Goal: Information Seeking & Learning: Learn about a topic

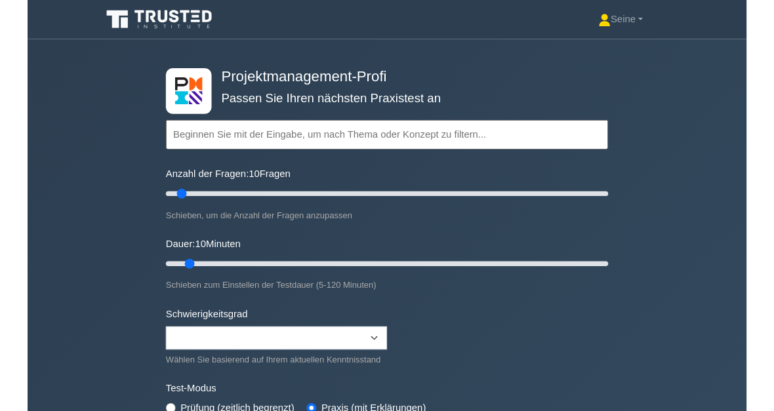
scroll to position [31, 0]
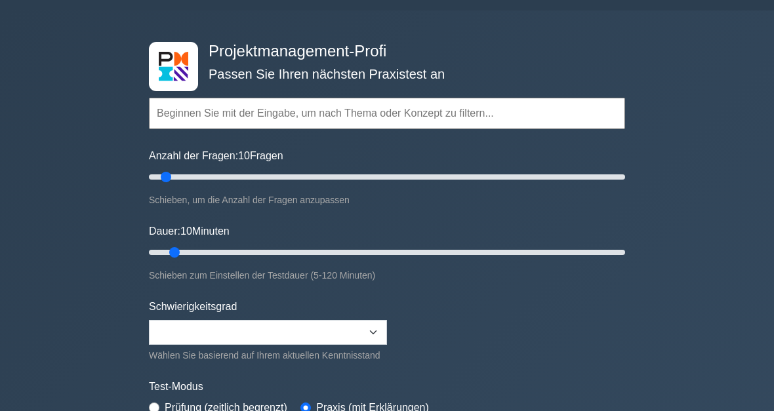
click at [250, 118] on input "text" at bounding box center [387, 113] width 476 height 31
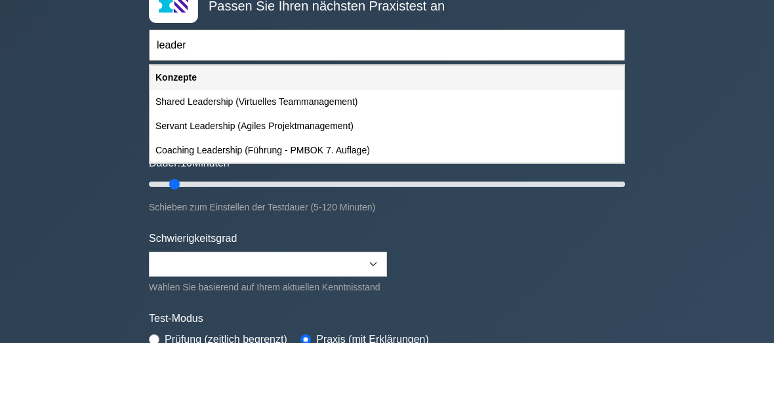
click at [216, 158] on div "Shared Leadership (Virtuelles Teammanagement)" at bounding box center [386, 170] width 473 height 24
type input "Shared Leadership (Virtuelles Teammanagement)"
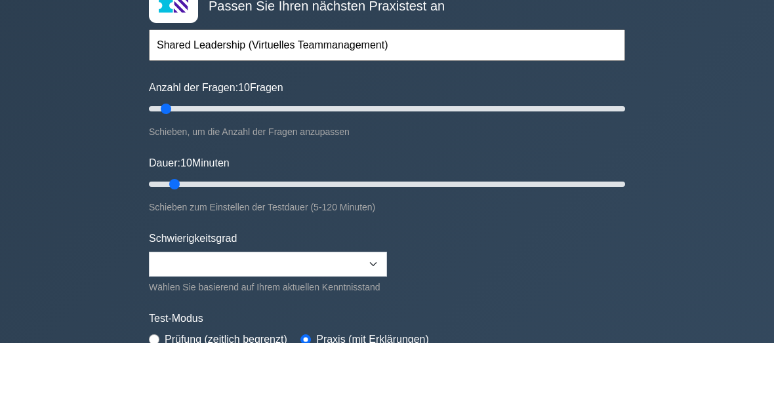
scroll to position [100, 0]
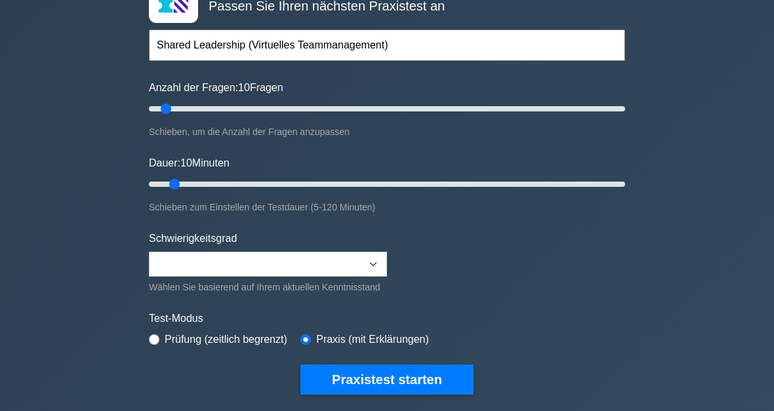
click at [441, 394] on button "Praxistest starten" at bounding box center [386, 380] width 173 height 30
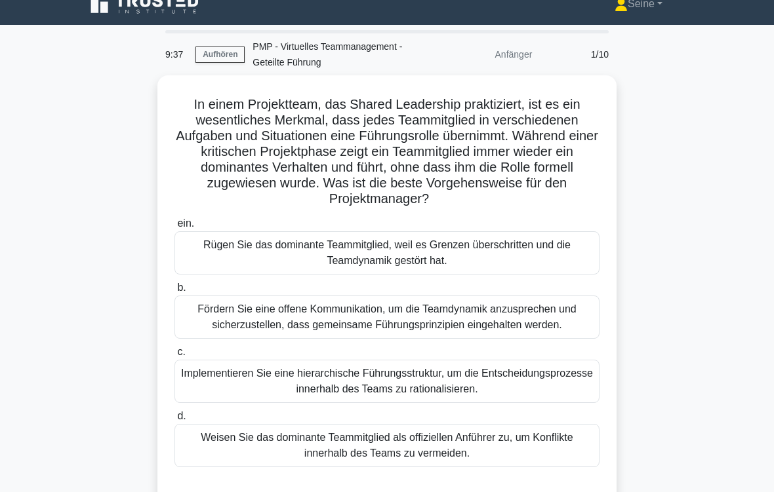
scroll to position [17, 0]
click at [525, 317] on div "Fördern Sie eine offene Kommunikation, um die Teamdynamik anzusprechen und sich…" at bounding box center [386, 317] width 425 height 43
click at [174, 292] on input "b. Fördern Sie eine offene Kommunikation, um die Teamdynamik anzusprechen und s…" at bounding box center [174, 288] width 0 height 9
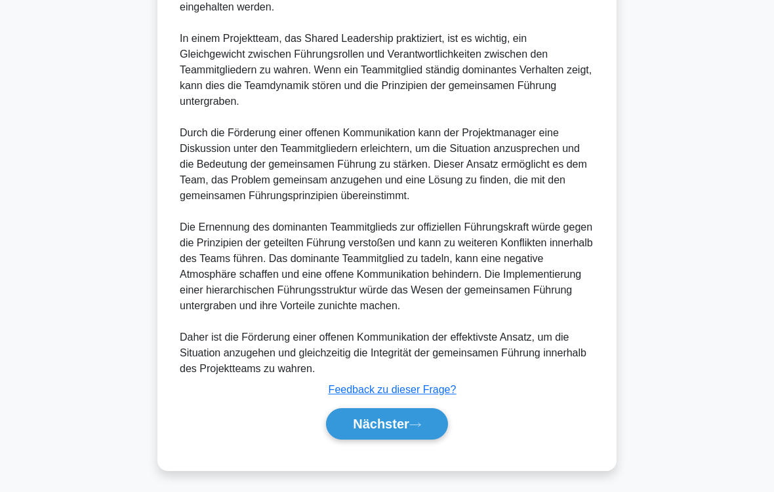
scroll to position [615, 0]
click at [439, 410] on button "Nächster" at bounding box center [387, 423] width 122 height 31
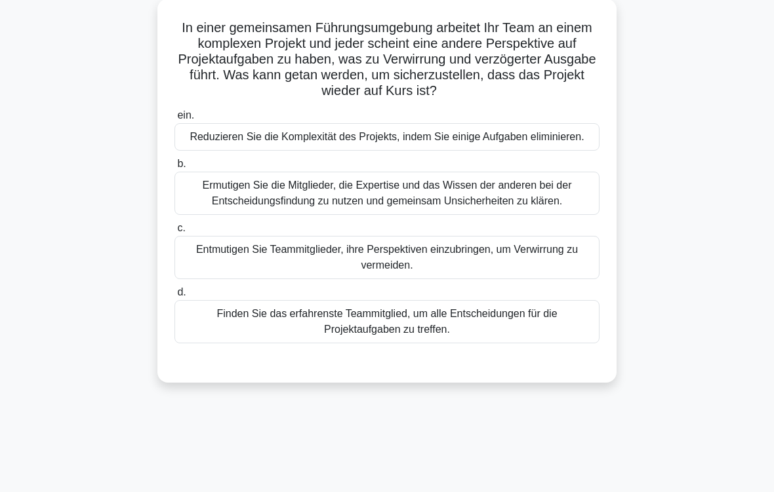
scroll to position [94, 0]
click at [560, 212] on div "Ermutigen Sie die Mitglieder, die Expertise und das Wissen der anderen bei der …" at bounding box center [386, 192] width 425 height 43
click at [174, 168] on input "b. Ermutigen Sie die Mitglieder, die Expertise und das Wissen der anderen bei d…" at bounding box center [174, 163] width 0 height 9
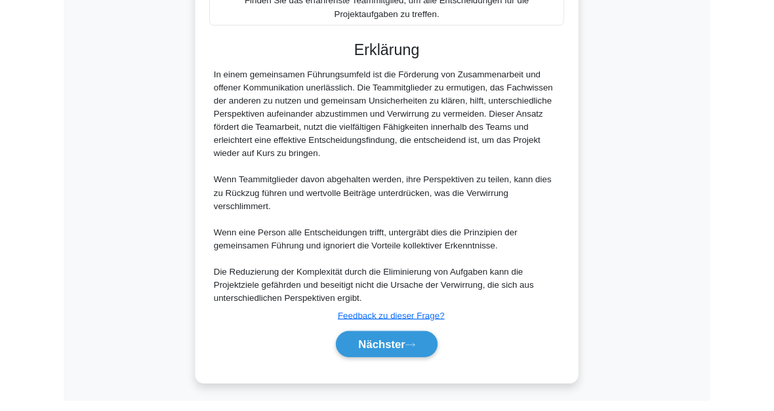
scroll to position [523, 0]
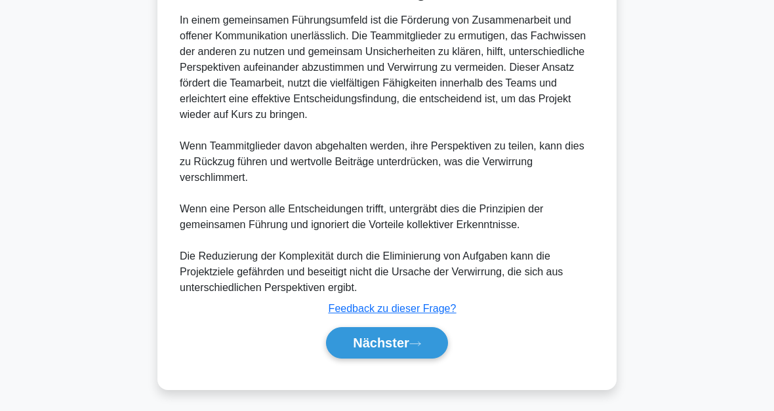
click at [382, 336] on font "Nächster" at bounding box center [381, 343] width 56 height 14
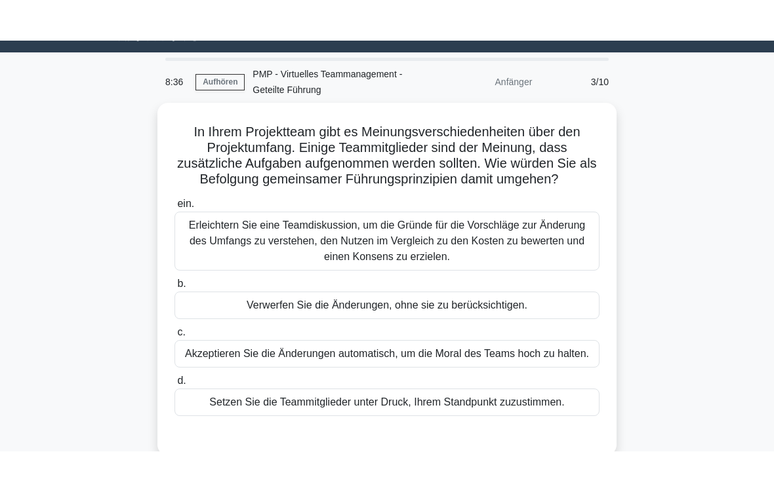
scroll to position [31, 0]
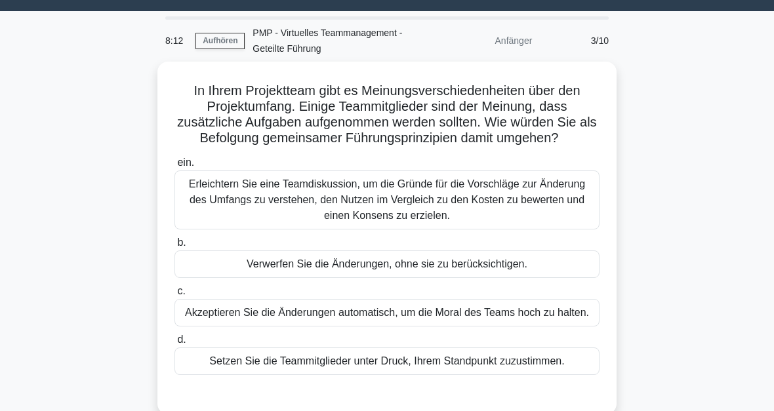
click at [543, 208] on div "Erleichtern Sie eine Teamdiskussion, um die Gründe für die Vorschläge zur Änder…" at bounding box center [386, 199] width 425 height 59
click at [174, 167] on input "ein. Erleichtern Sie eine Teamdiskussion, um die Gründe für die Vorschläge zur …" at bounding box center [174, 163] width 0 height 9
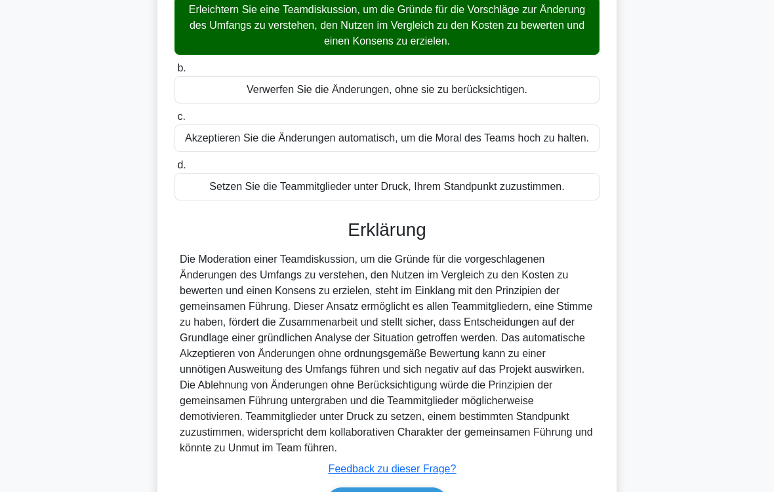
scroll to position [332, 0]
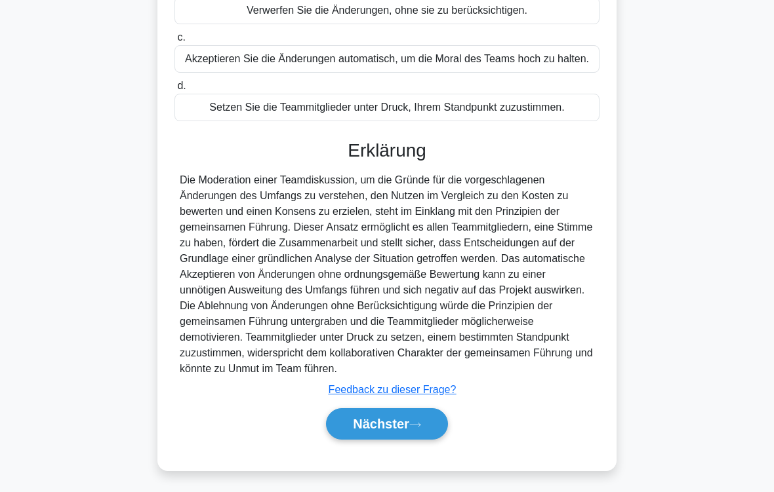
click at [395, 410] on font "Nächster" at bounding box center [381, 424] width 56 height 14
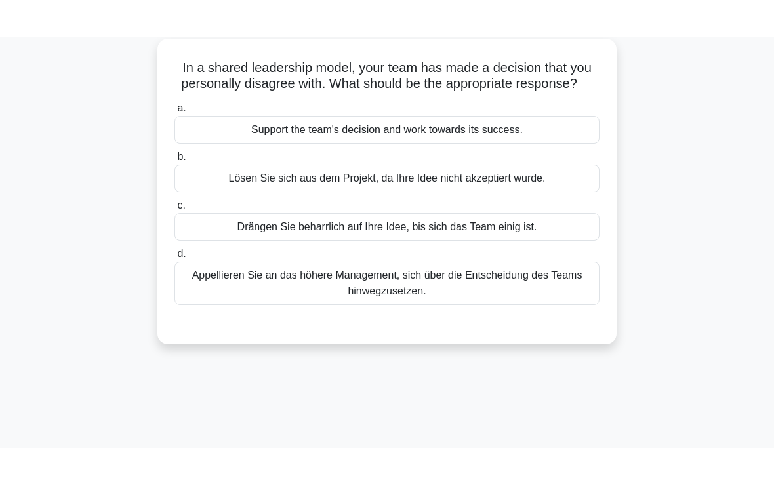
scroll to position [27, 0]
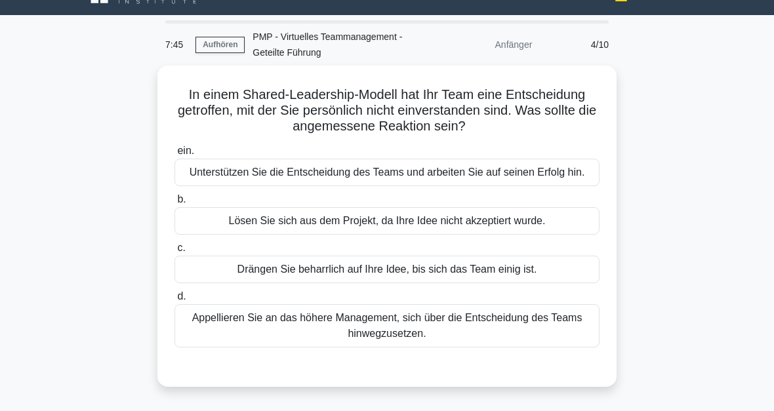
click at [567, 186] on div "Unterstützen Sie die Entscheidung des Teams und arbeiten Sie auf seinen Erfolg …" at bounding box center [386, 173] width 425 height 28
click at [174, 155] on input "ein. Unterstützen Sie die Entscheidung des Teams und arbeiten Sie auf seinen Er…" at bounding box center [174, 151] width 0 height 9
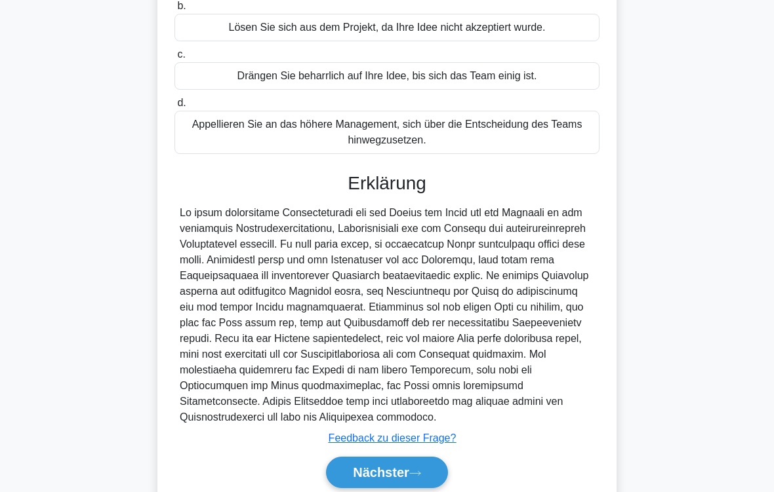
scroll to position [294, 0]
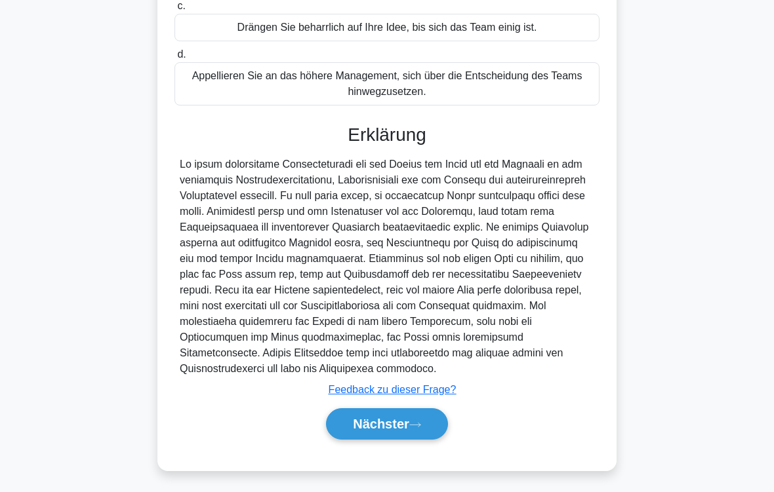
click at [368, 410] on font "Nächster" at bounding box center [381, 424] width 56 height 14
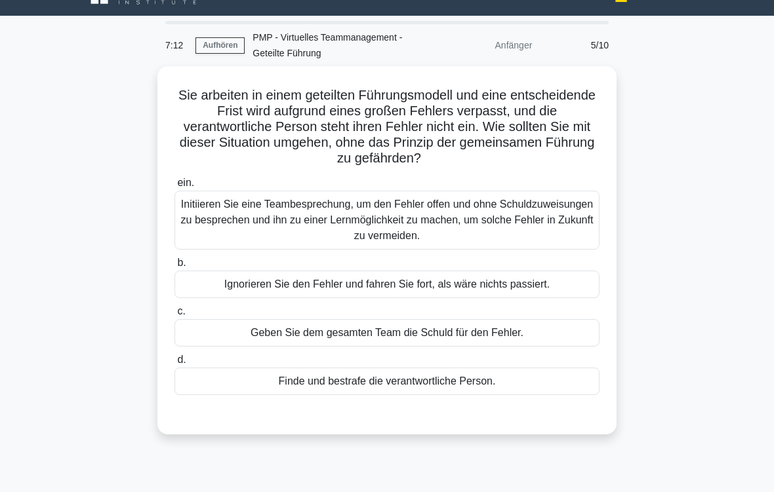
scroll to position [26, 0]
click at [559, 219] on div "Initiieren Sie eine Teambesprechung, um den Fehler offen und ohne Schuldzuweisu…" at bounding box center [386, 220] width 425 height 59
click at [174, 188] on input "ein. Initiieren Sie eine Teambesprechung, um den Fehler offen und ohne Schuldzu…" at bounding box center [174, 183] width 0 height 9
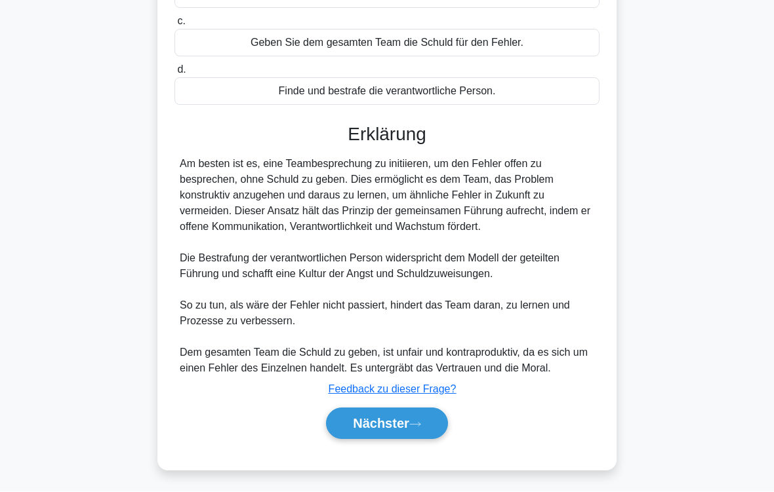
scroll to position [348, 0]
click at [402, 410] on font "Nächster" at bounding box center [381, 424] width 56 height 14
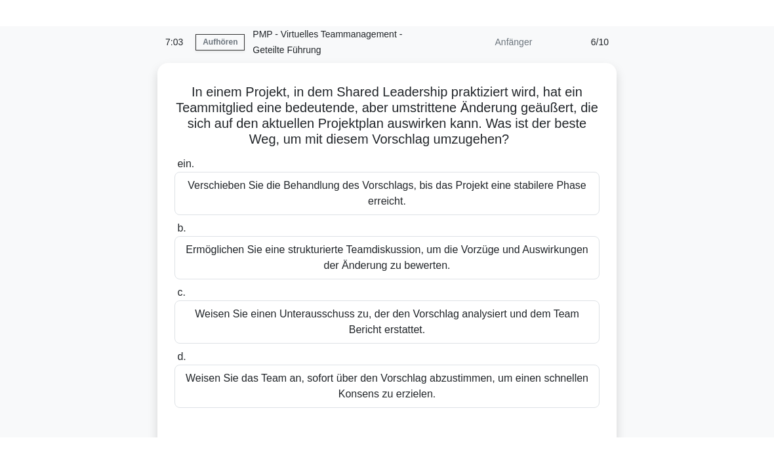
scroll to position [56, 0]
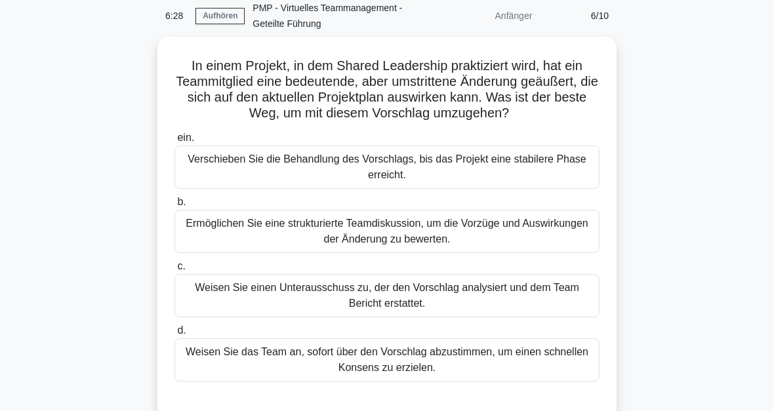
click at [552, 249] on div "Ermöglichen Sie eine strukturierte Teamdiskussion, um die Vorzüge und Auswirkun…" at bounding box center [386, 231] width 425 height 43
click at [174, 207] on input "b. Ermöglichen Sie eine strukturierte Teamdiskussion, um die Vorzüge und Auswir…" at bounding box center [174, 202] width 0 height 9
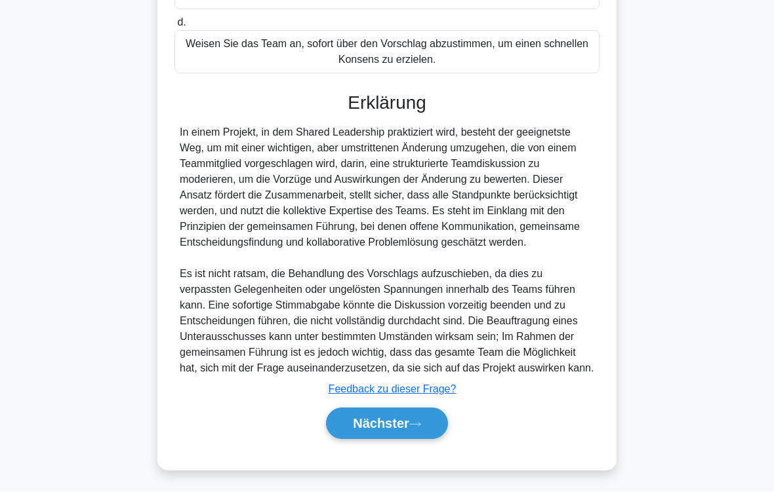
scroll to position [426, 0]
click at [397, 410] on font "Nächster" at bounding box center [381, 424] width 56 height 14
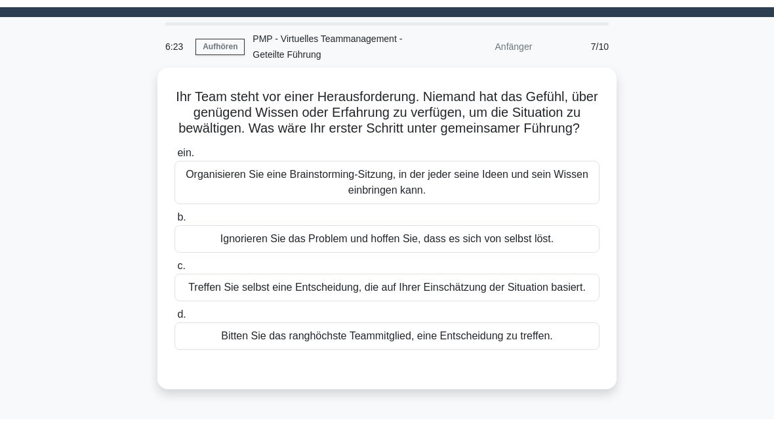
scroll to position [32, 0]
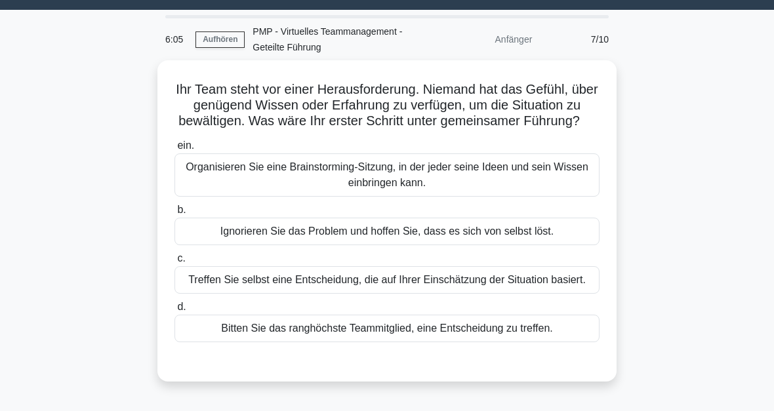
click at [570, 188] on div "Organisieren Sie eine Brainstorming-Sitzung, in der jeder seine Ideen und sein …" at bounding box center [386, 174] width 425 height 43
click at [174, 150] on input "ein. Organisieren Sie eine Brainstorming-Sitzung, in der jeder seine Ideen und …" at bounding box center [174, 146] width 0 height 9
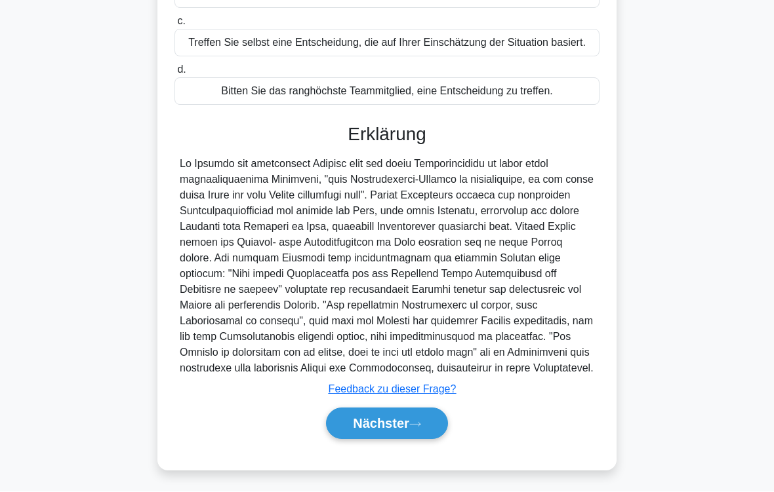
scroll to position [348, 0]
click at [365, 410] on button "Nächster" at bounding box center [387, 423] width 122 height 31
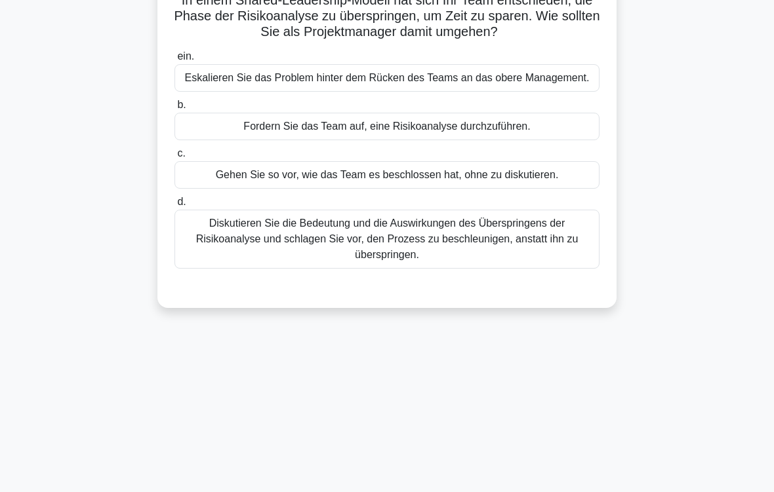
scroll to position [121, 0]
click at [530, 266] on div "Diskutieren Sie die Bedeutung und die Auswirkungen des Überspringens der Risiko…" at bounding box center [386, 239] width 425 height 59
click at [174, 207] on input "d. Diskutieren Sie die Bedeutung und die Auswirkungen des Überspringens der Ris…" at bounding box center [174, 202] width 0 height 9
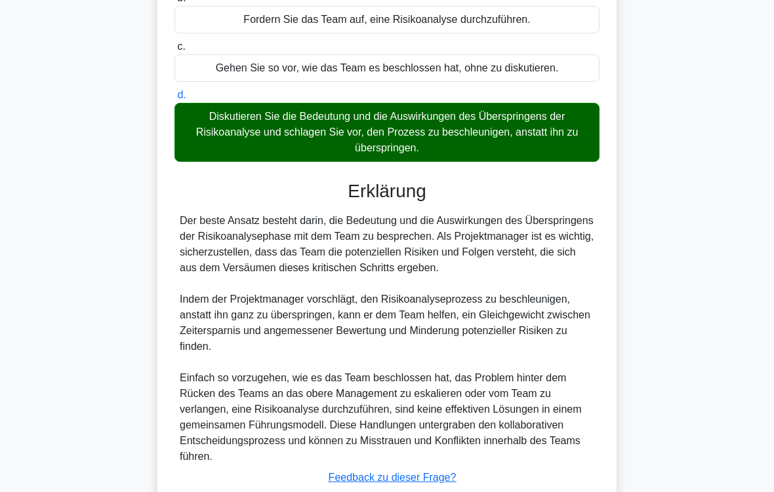
scroll to position [363, 0]
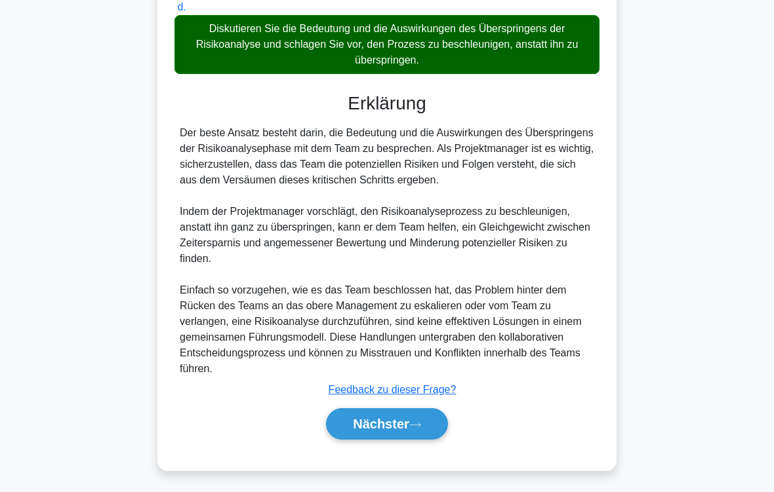
click at [372, 410] on button "Nächster" at bounding box center [387, 423] width 122 height 31
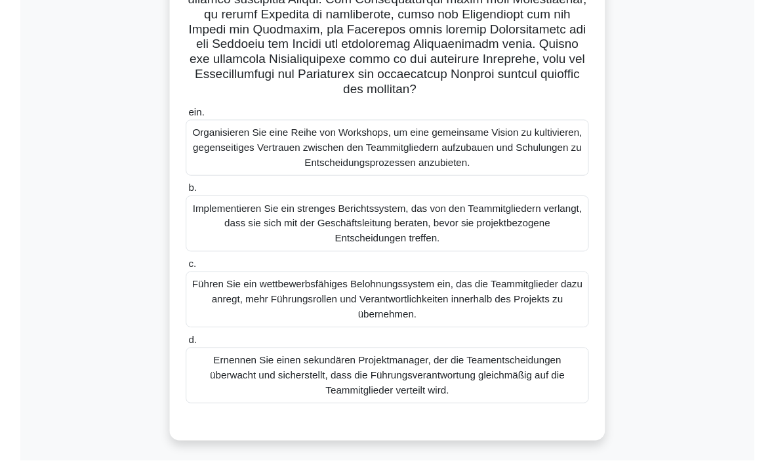
scroll to position [418, 0]
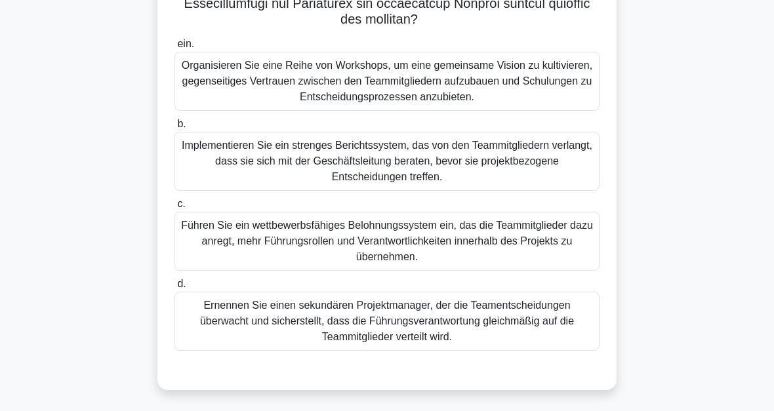
click at [571, 88] on div "Organisieren Sie eine Reihe von Workshops, um eine gemeinsame Vision zu kultivi…" at bounding box center [386, 81] width 425 height 59
click at [174, 49] on input "ein. Organisieren Sie eine Reihe von Workshops, um eine gemeinsame Vision zu ku…" at bounding box center [174, 44] width 0 height 9
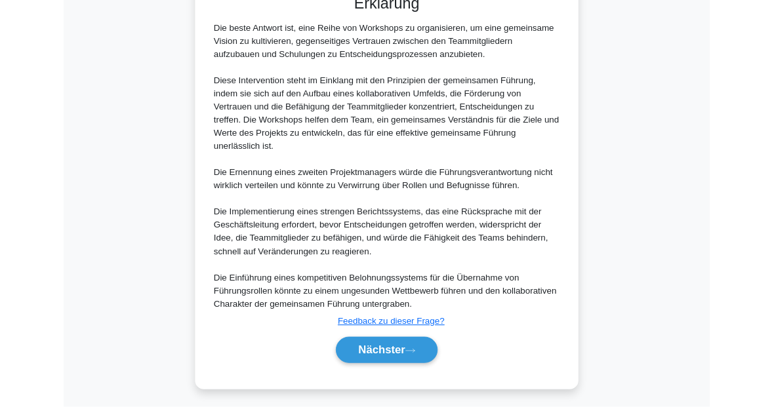
scroll to position [901, 0]
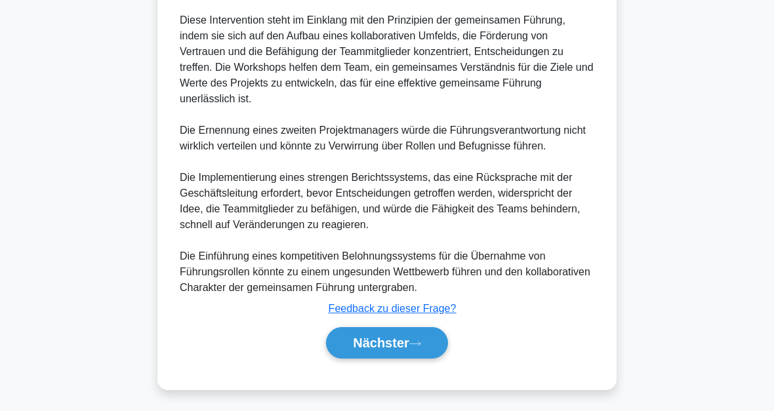
click at [357, 338] on font "Nächster" at bounding box center [381, 343] width 56 height 14
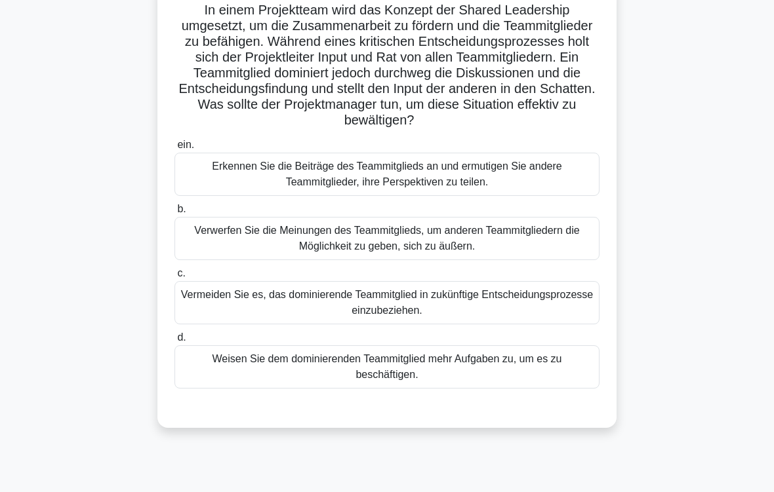
scroll to position [135, 0]
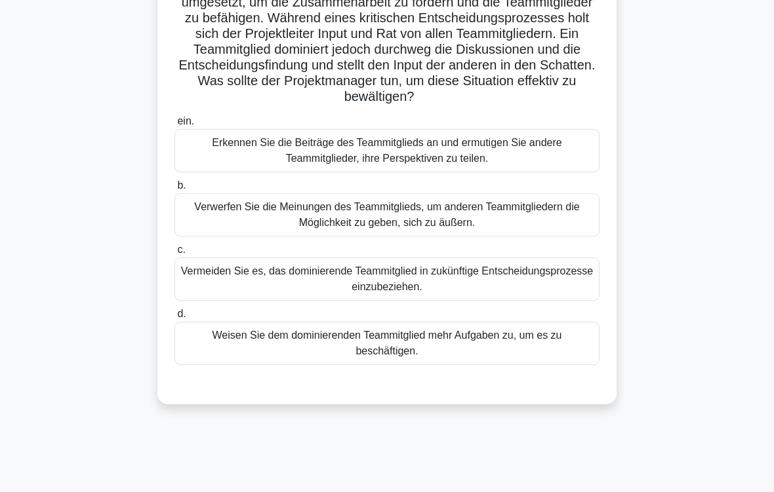
click at [563, 172] on div "Erkennen Sie die Beiträge des Teammitglieds an und ermutigen Sie andere Teammit…" at bounding box center [386, 150] width 425 height 43
click at [174, 126] on input "ein. Erkennen Sie die Beiträge des Teammitglieds an und ermutigen Sie andere Te…" at bounding box center [174, 121] width 0 height 9
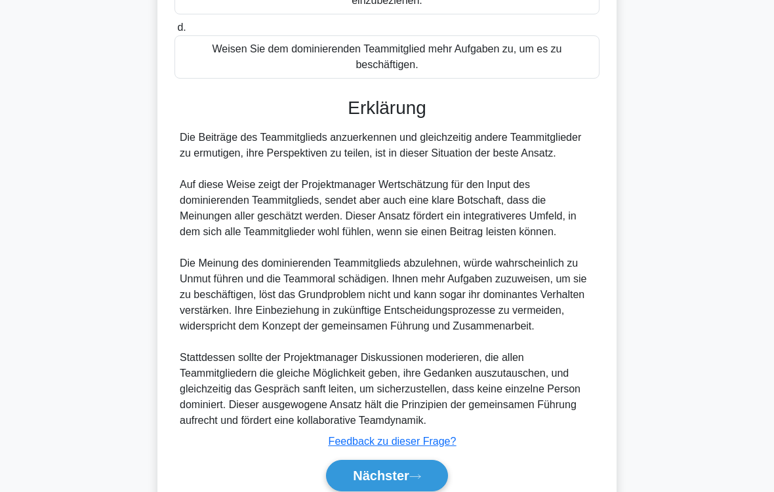
scroll to position [552, 0]
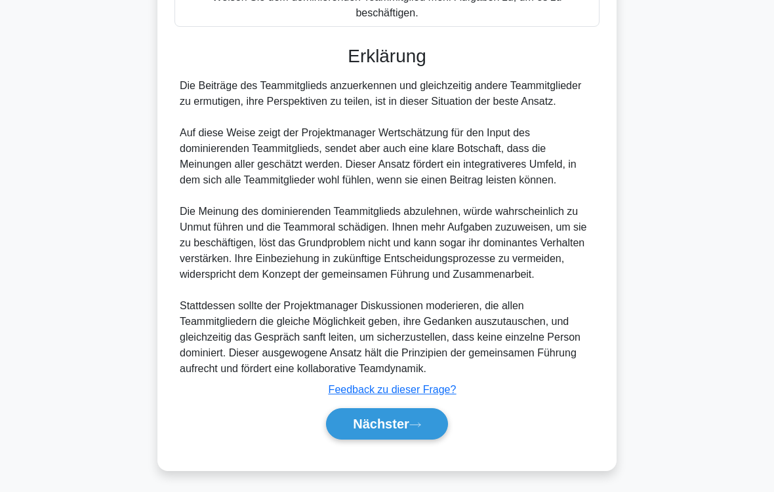
click at [402, 410] on font "Nächster" at bounding box center [381, 424] width 56 height 14
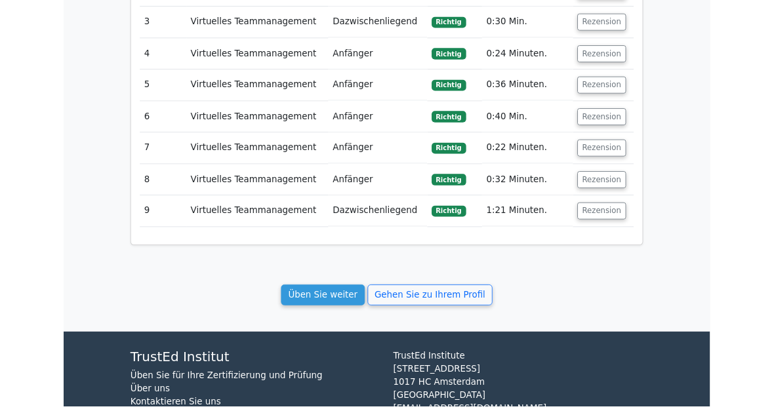
scroll to position [1760, 0]
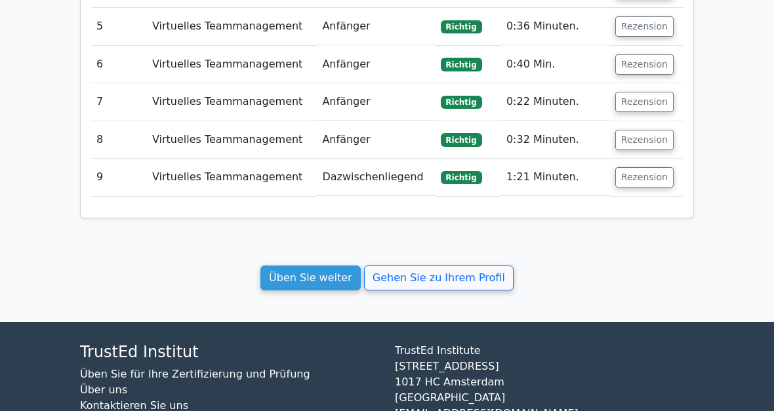
click at [317, 266] on link "Üben Sie weiter" at bounding box center [310, 278] width 100 height 25
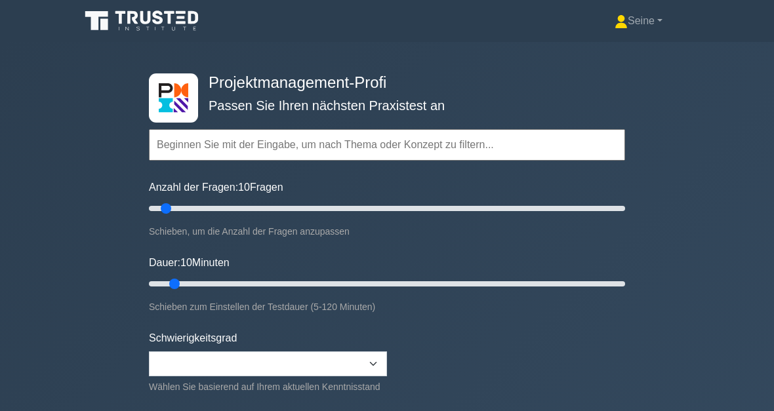
click at [255, 149] on input "text" at bounding box center [387, 144] width 476 height 31
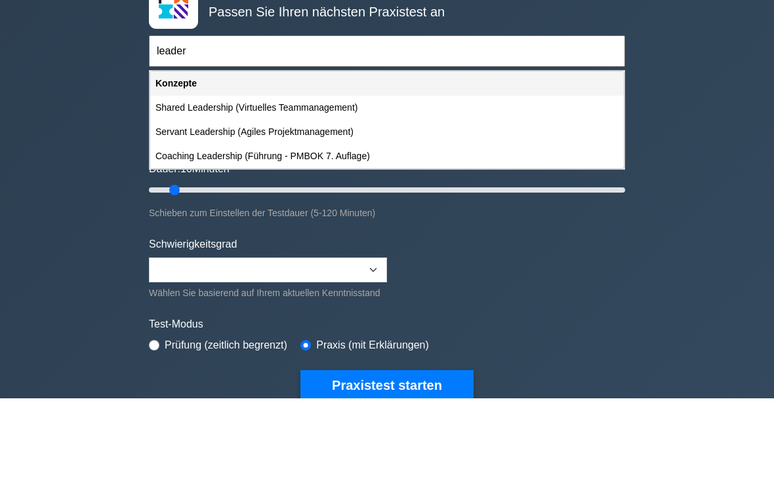
click at [227, 238] on div "Coaching Leadership (Führung - PMBOK 7. Auflage)" at bounding box center [386, 250] width 473 height 24
type input "Coaching Leadership (Führung - PMBOK 7. Auflage)"
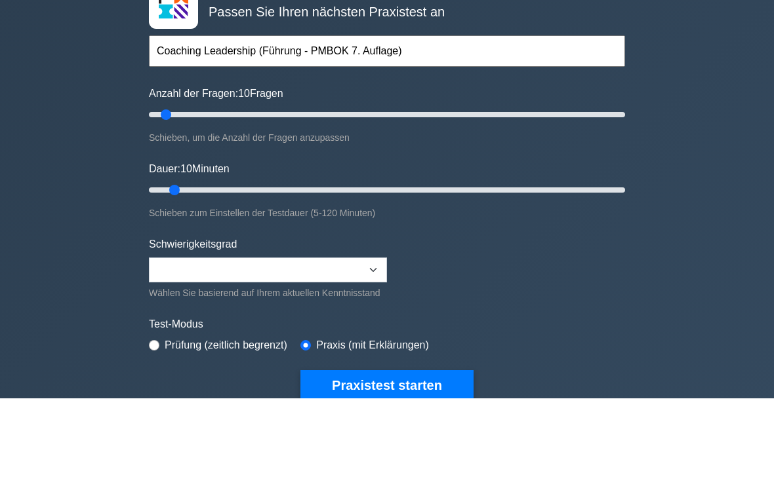
scroll to position [94, 0]
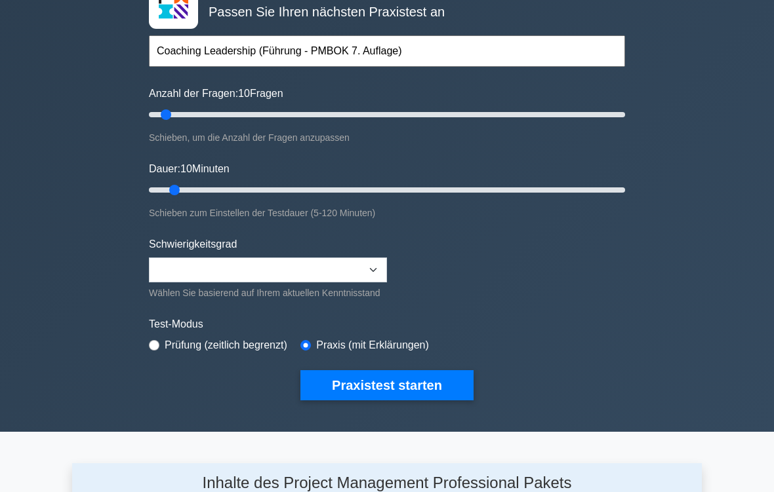
click at [444, 401] on button "Praxistest starten" at bounding box center [386, 385] width 173 height 30
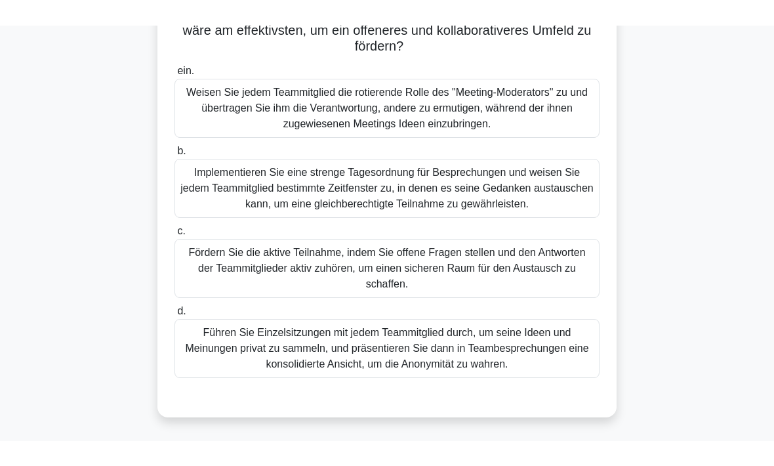
scroll to position [149, 0]
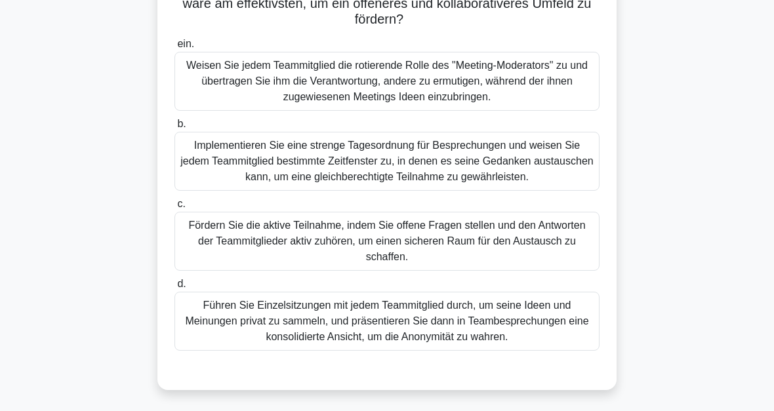
click at [555, 254] on div "Fördern Sie die aktive Teilnahme, indem Sie offene Fragen stellen und den Antwo…" at bounding box center [386, 241] width 425 height 59
click at [174, 209] on input "c. Fördern Sie die aktive Teilnahme, indem Sie offene Fragen stellen und den An…" at bounding box center [174, 204] width 0 height 9
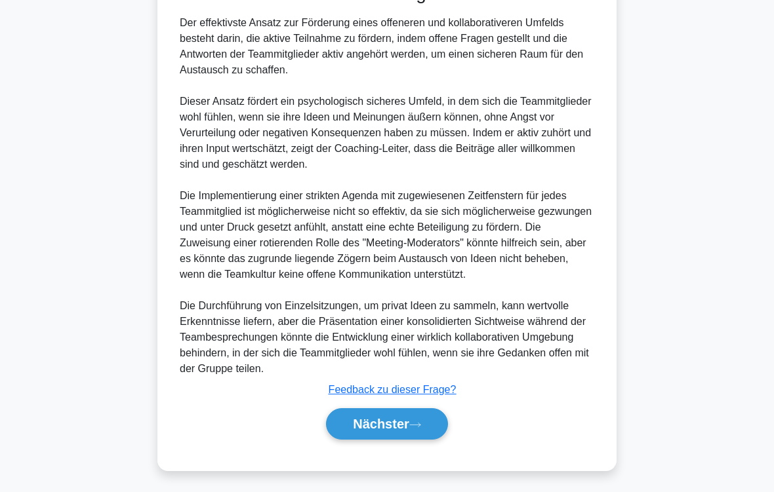
scroll to position [599, 0]
click at [380, 410] on font "Nächster" at bounding box center [381, 424] width 56 height 14
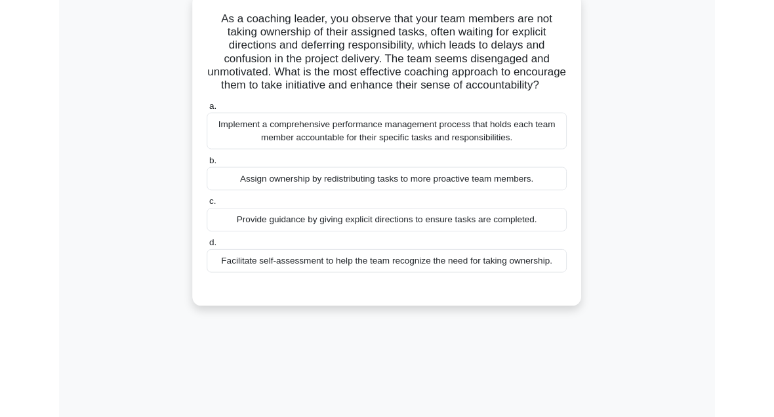
scroll to position [100, 0]
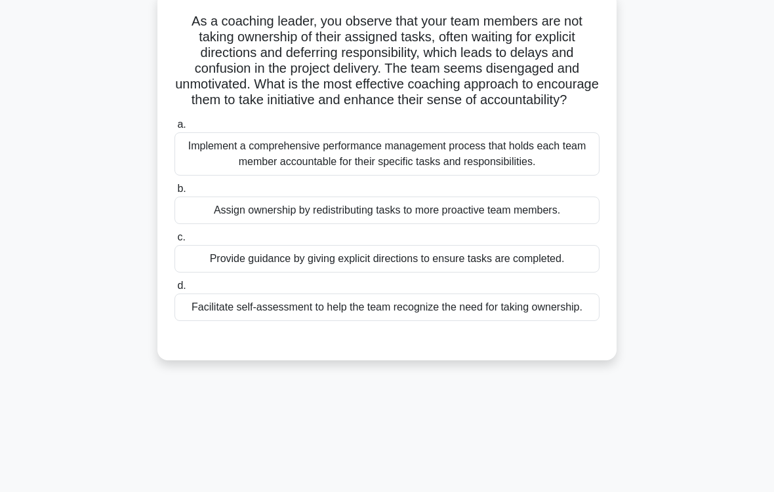
click at [518, 321] on div "Facilitate self-assessment to help the team recognize the need for taking owner…" at bounding box center [386, 308] width 425 height 28
click at [174, 290] on input "d. Facilitate self-assessment to help the team recognize the need for taking ow…" at bounding box center [174, 286] width 0 height 9
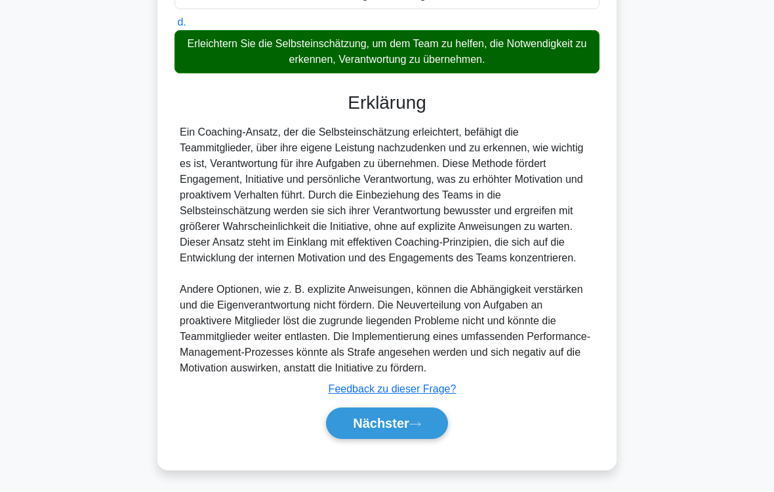
scroll to position [473, 0]
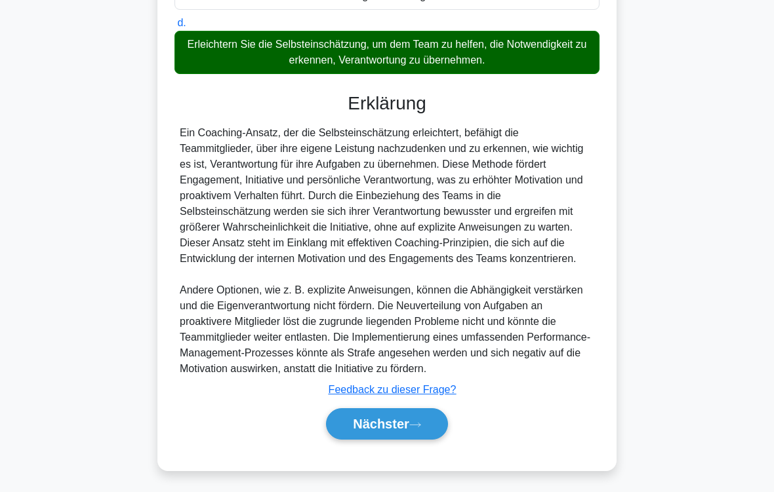
click at [412, 410] on icon at bounding box center [415, 425] width 12 height 7
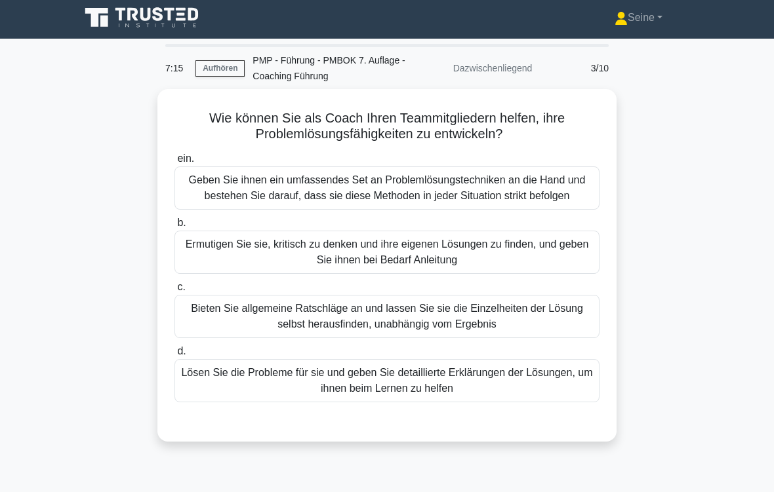
scroll to position [3, 0]
click at [560, 265] on div "Ermutigen Sie sie, kritisch zu denken und ihre eigenen Lösungen zu finden, und …" at bounding box center [386, 252] width 425 height 43
click at [174, 228] on input "b. Ermutigen Sie sie, kritisch zu denken und ihre eigenen Lösungen zu finden, u…" at bounding box center [174, 223] width 0 height 9
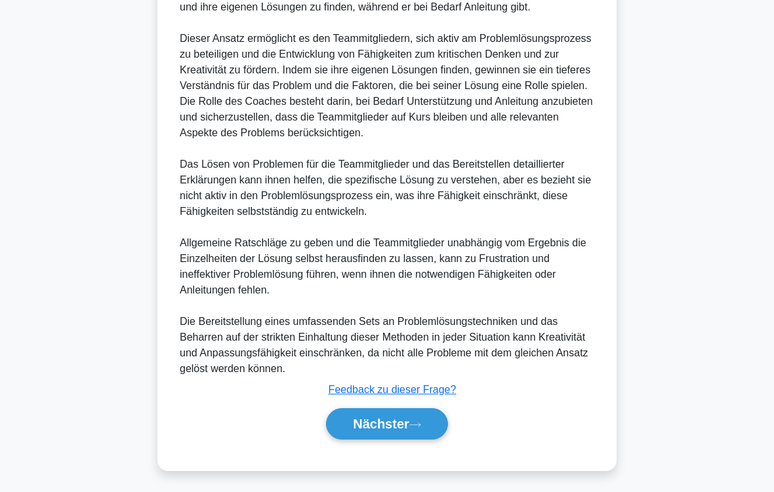
scroll to position [536, 0]
click at [447, 410] on button "Nächster" at bounding box center [387, 423] width 122 height 31
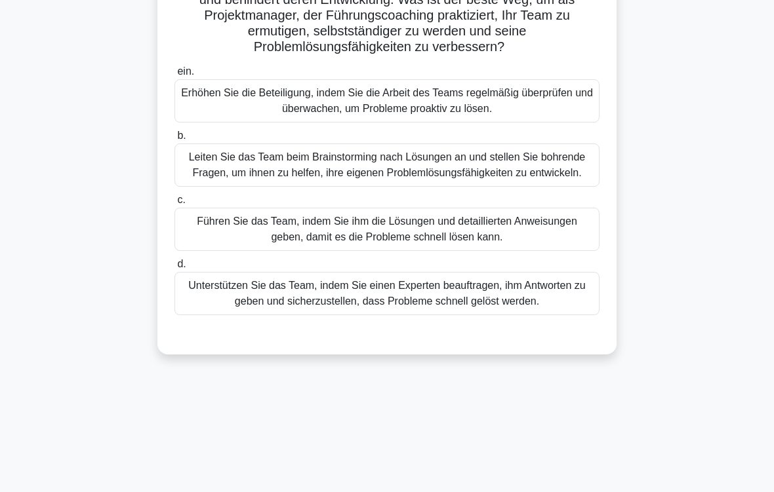
scroll to position [178, 0]
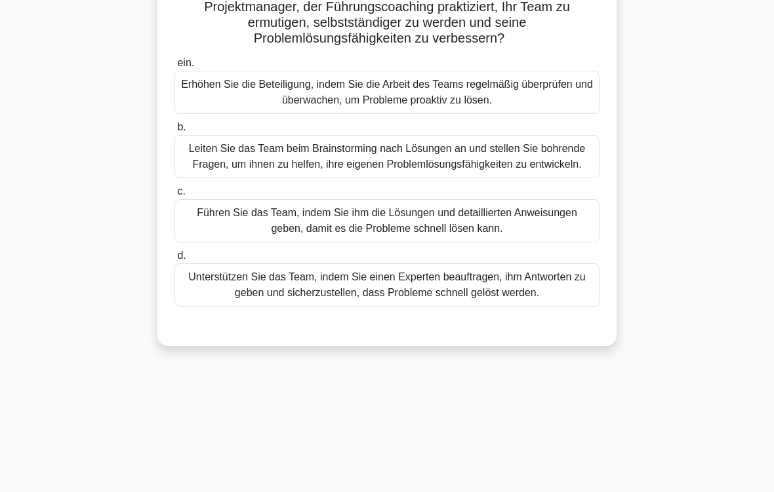
click at [547, 176] on div "Leiten Sie das Team beim Brainstorming nach Lösungen an und stellen Sie bohrend…" at bounding box center [386, 156] width 425 height 43
click at [174, 132] on input "b. Leiten Sie das Team beim Brainstorming nach Lösungen an und stellen Sie bohr…" at bounding box center [174, 127] width 0 height 9
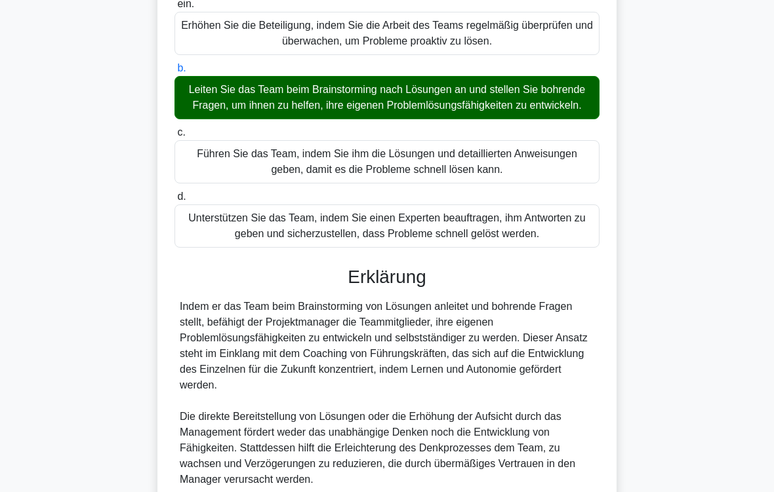
scroll to position [395, 0]
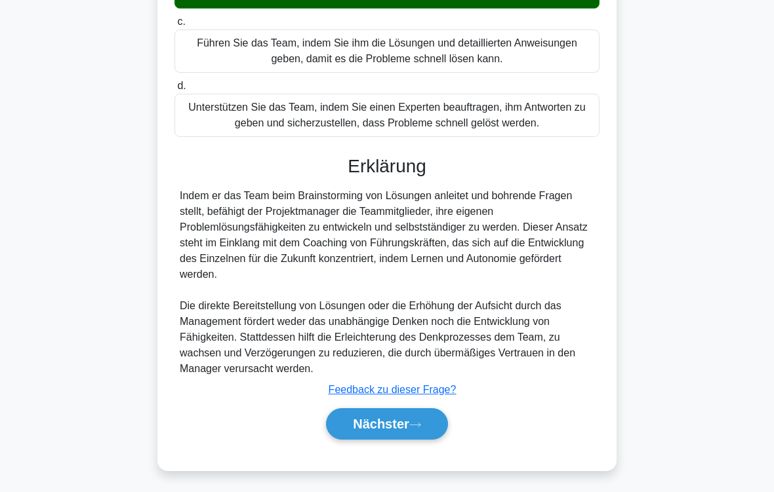
click at [448, 410] on button "Nächster" at bounding box center [387, 423] width 122 height 31
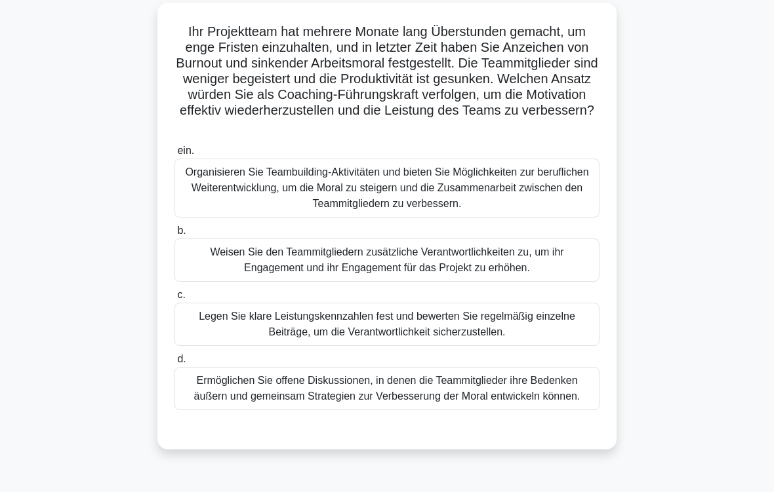
scroll to position [90, 0]
click at [530, 405] on div "Ermöglichen Sie offene Diskussionen, in denen die Teammitglieder ihre Bedenken …" at bounding box center [386, 388] width 425 height 43
click at [174, 364] on input "d. Ermöglichen Sie offene Diskussionen, in denen die Teammitglieder ihre Bedenk…" at bounding box center [174, 359] width 0 height 9
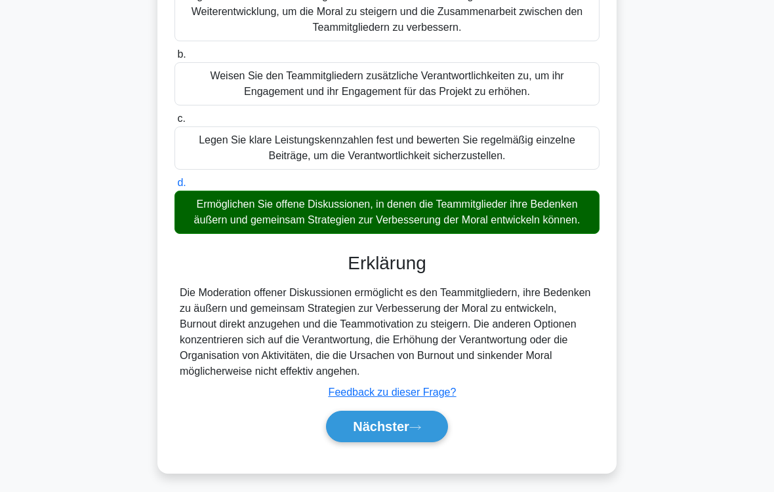
scroll to position [300, 0]
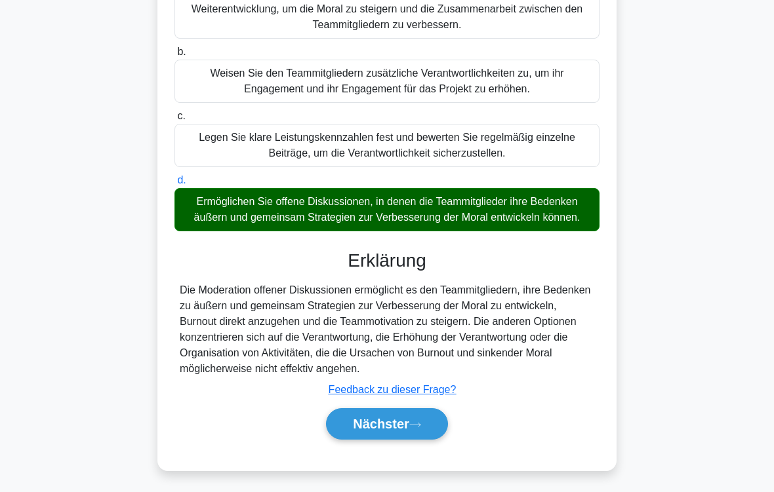
click at [373, 410] on font "Nächster" at bounding box center [381, 424] width 56 height 14
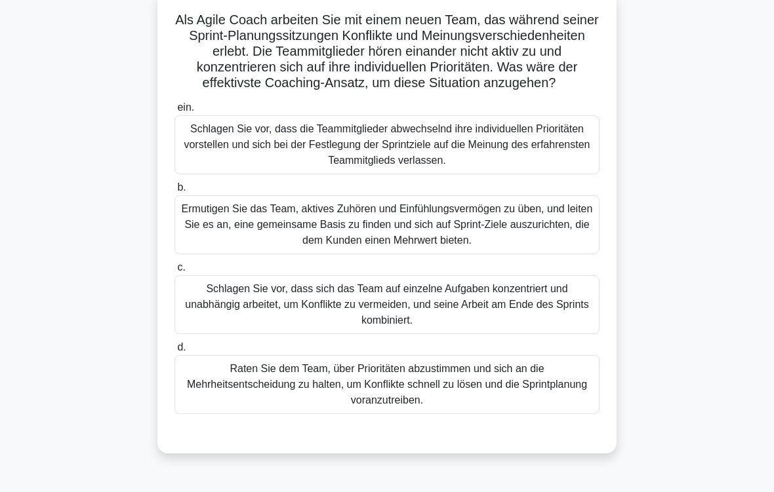
scroll to position [105, 0]
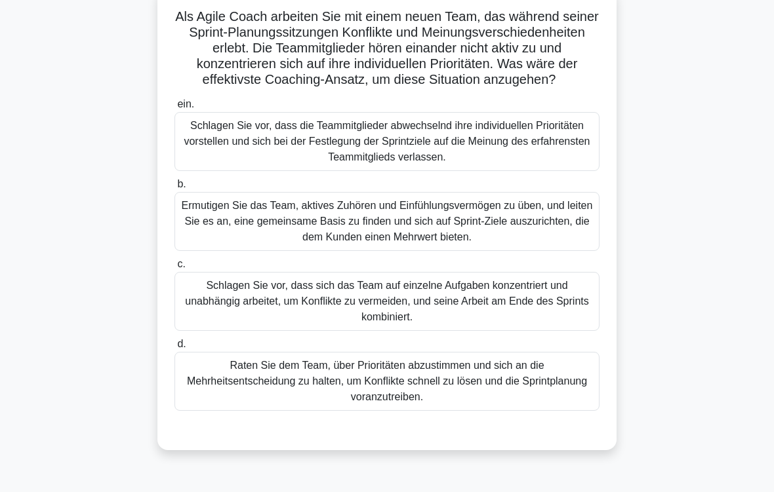
click at [565, 230] on div "Ermutigen Sie das Team, aktives Zuhören und Einfühlungsvermögen zu üben, und le…" at bounding box center [386, 221] width 425 height 59
click at [174, 189] on input "b. Ermutigen Sie das Team, aktives Zuhören und Einfühlungsvermögen zu üben, und…" at bounding box center [174, 184] width 0 height 9
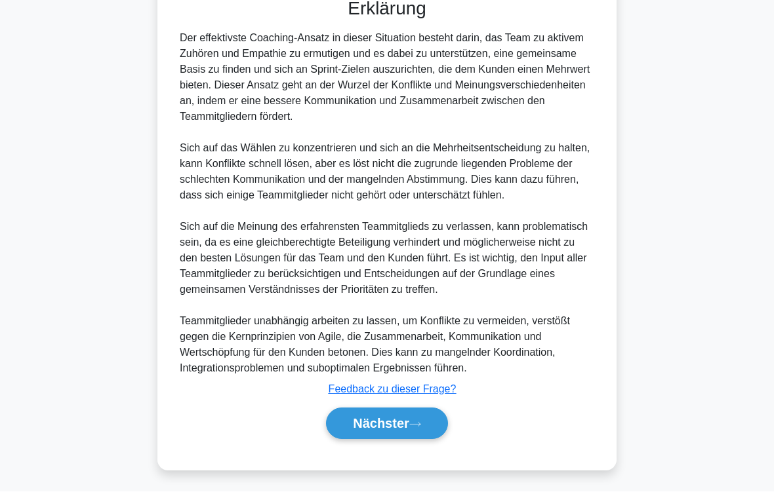
scroll to position [615, 0]
click at [368, 410] on font "Nächster" at bounding box center [381, 424] width 56 height 14
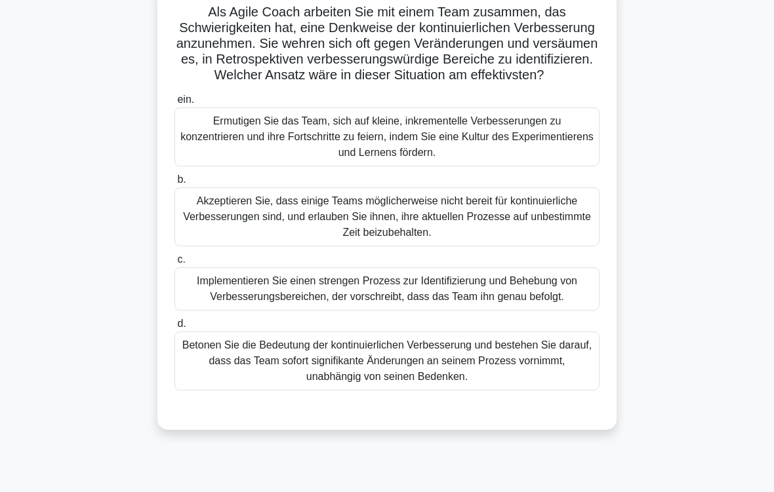
scroll to position [112, 0]
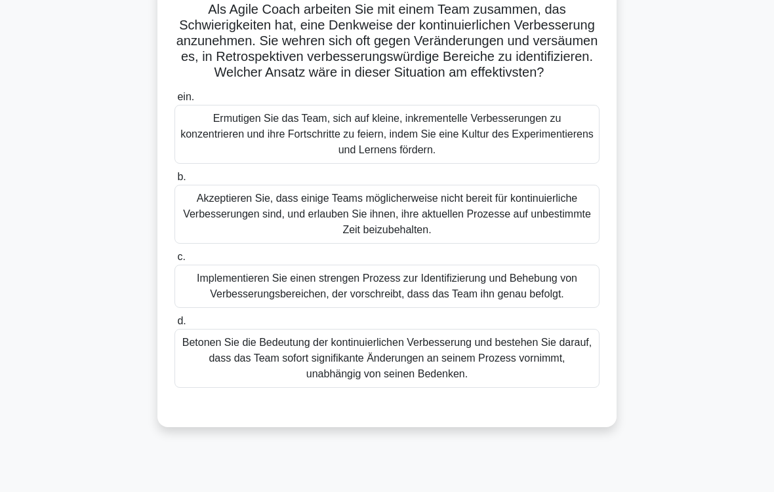
click at [558, 159] on div "Ermutigen Sie das Team, sich auf kleine, inkrementelle Verbesserungen zu konzen…" at bounding box center [386, 134] width 425 height 59
click at [174, 102] on input "ein. Ermutigen Sie das Team, sich auf kleine, inkrementelle Verbesserungen zu k…" at bounding box center [174, 97] width 0 height 9
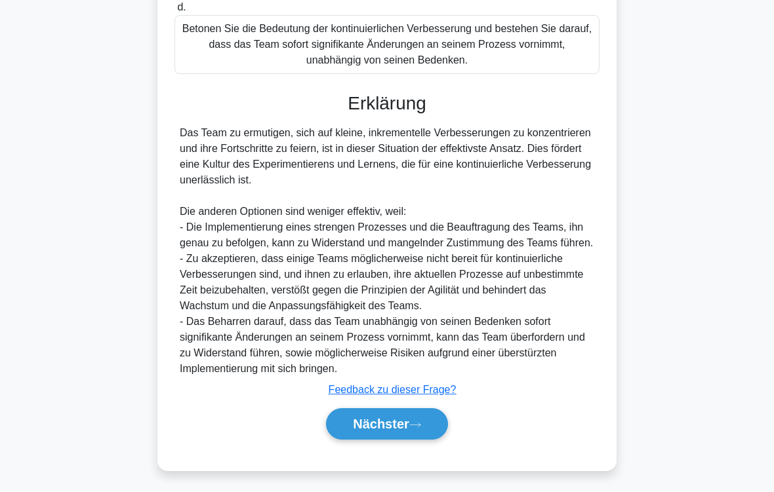
scroll to position [489, 0]
click at [380, 410] on font "Nächster" at bounding box center [381, 424] width 56 height 14
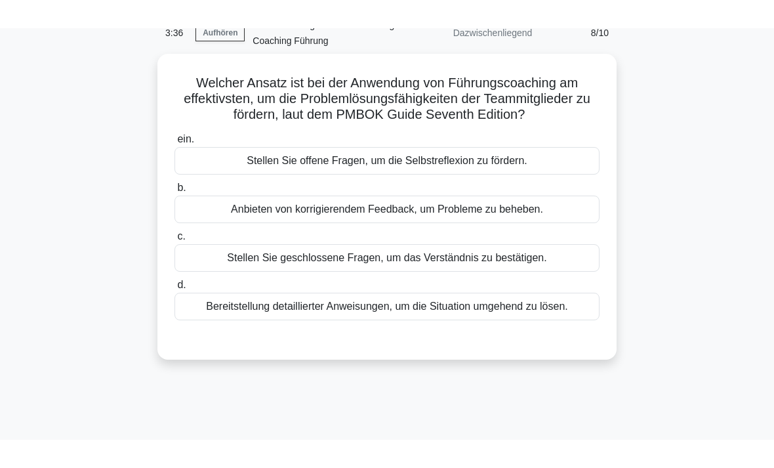
scroll to position [67, 0]
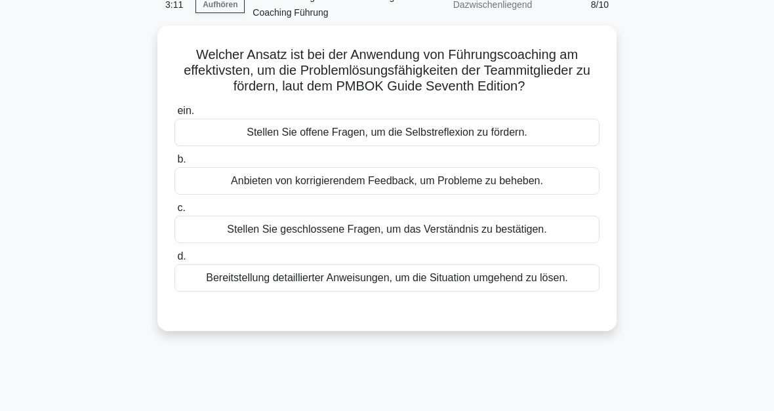
click at [555, 146] on div "Stellen Sie offene Fragen, um die Selbstreflexion zu fördern." at bounding box center [386, 133] width 425 height 28
click at [174, 115] on input "ein. Stellen Sie offene Fragen, um die Selbstreflexion zu fördern." at bounding box center [174, 111] width 0 height 9
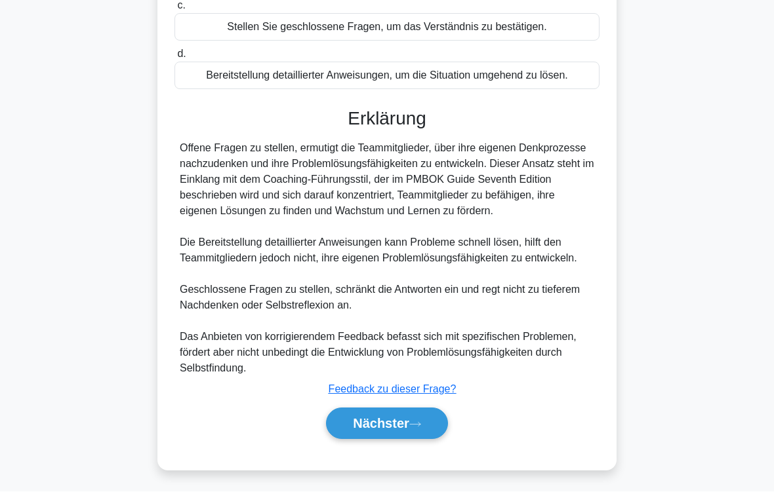
scroll to position [332, 0]
click at [372, 410] on font "Nächster" at bounding box center [381, 424] width 56 height 14
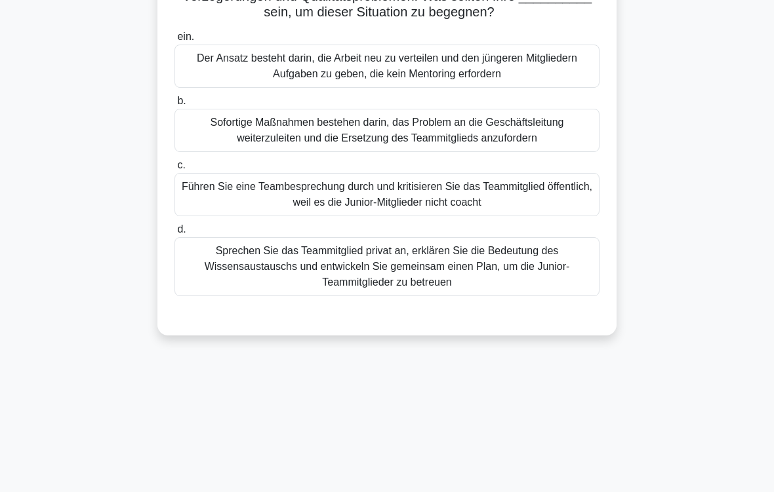
scroll to position [184, 0]
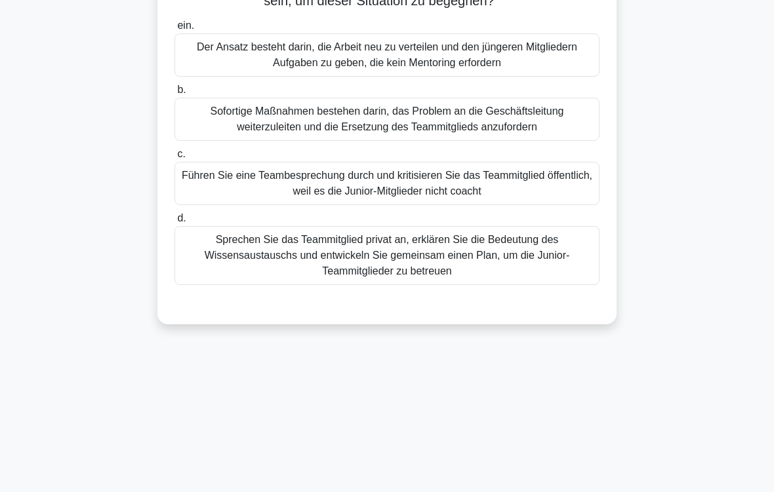
click at [548, 265] on div "Sprechen Sie das Teammitglied privat an, erklären Sie die Bedeutung des Wissens…" at bounding box center [386, 255] width 425 height 59
click at [174, 223] on input "d. Sprechen Sie das Teammitglied privat an, erklären Sie die Bedeutung des Wiss…" at bounding box center [174, 218] width 0 height 9
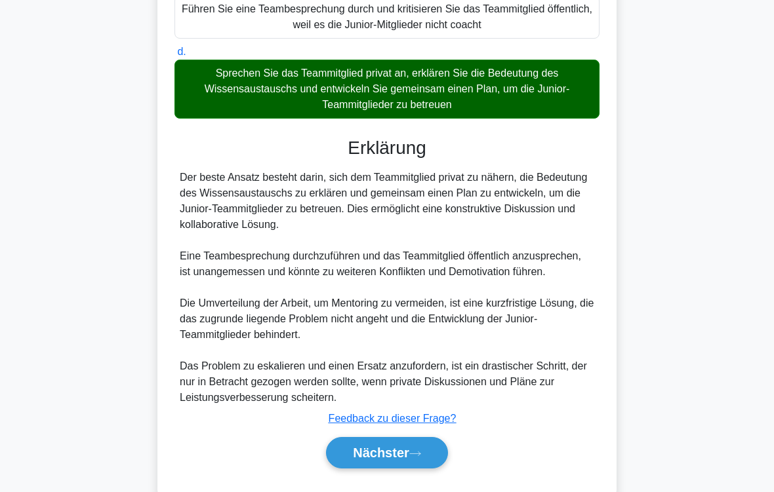
scroll to position [410, 0]
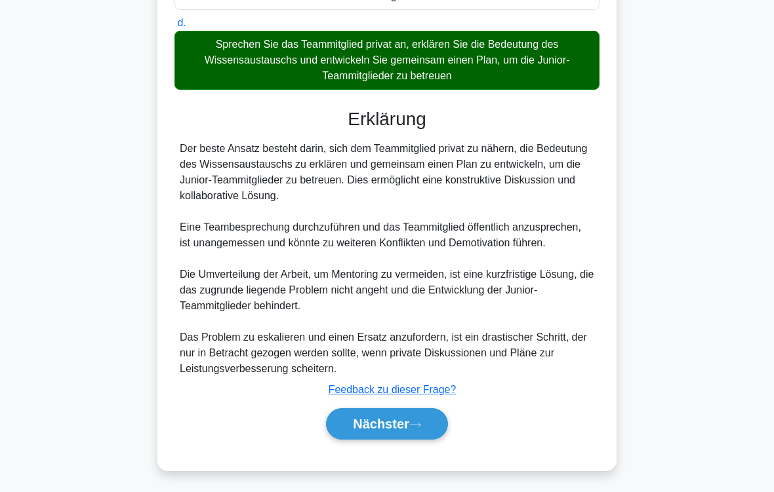
click at [447, 410] on button "Nächster" at bounding box center [387, 423] width 122 height 31
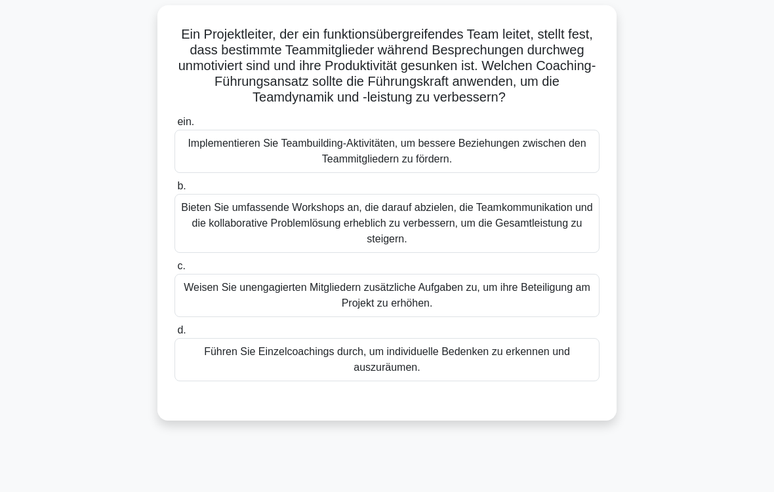
scroll to position [103, 0]
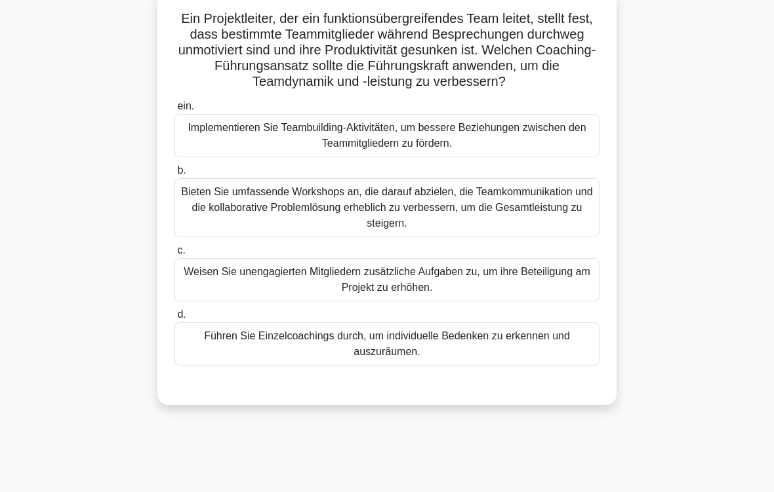
click at [549, 363] on div "Führen Sie Einzelcoachings durch, um individuelle Bedenken zu erkennen und ausz…" at bounding box center [386, 344] width 425 height 43
click at [174, 319] on input "d. Führen Sie Einzelcoachings durch, um individuelle Bedenken zu erkennen und a…" at bounding box center [174, 315] width 0 height 9
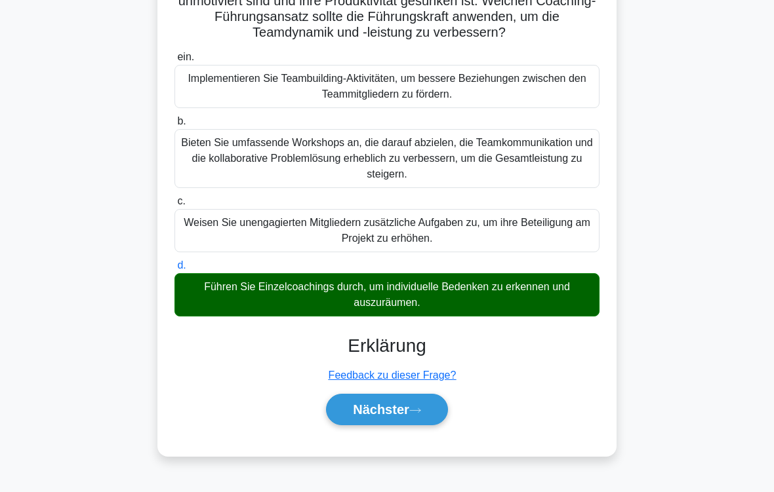
scroll to position [216, 0]
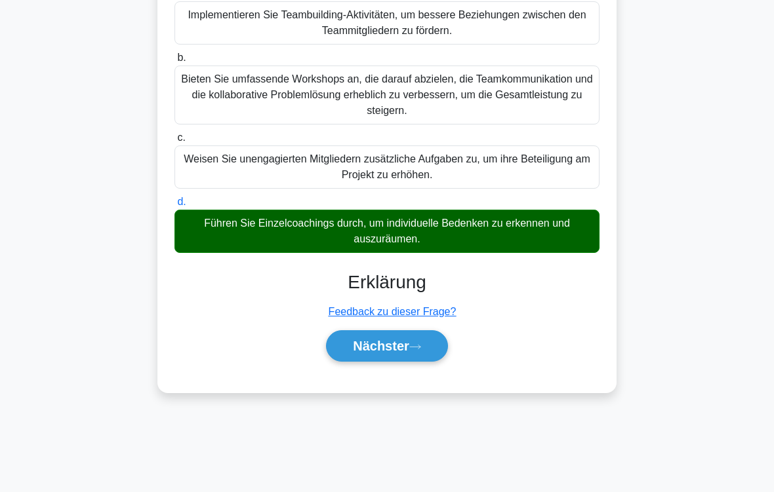
click at [382, 353] on font "Nächster" at bounding box center [381, 346] width 56 height 14
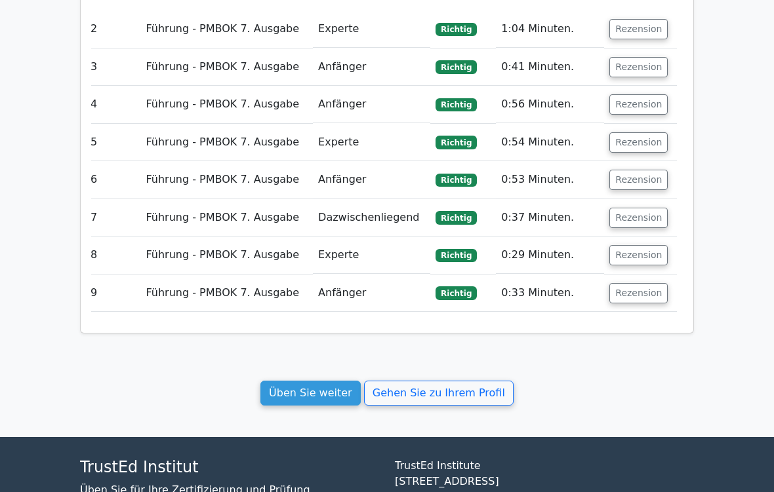
scroll to position [1644, 0]
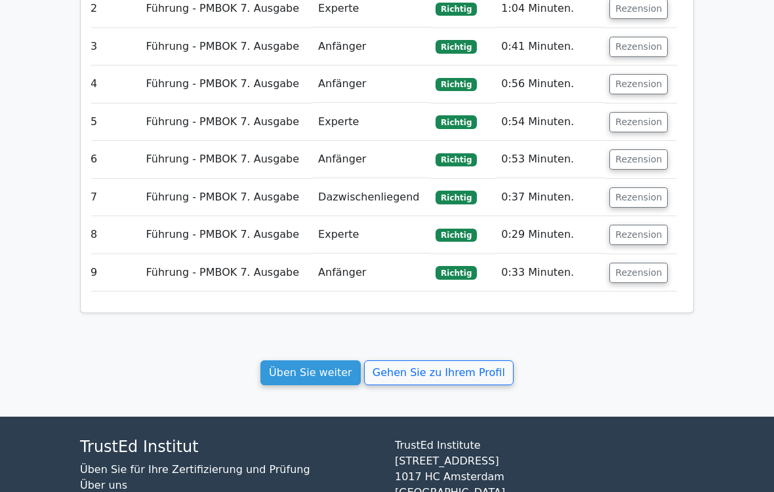
click at [328, 361] on link "Üben Sie weiter" at bounding box center [310, 373] width 100 height 25
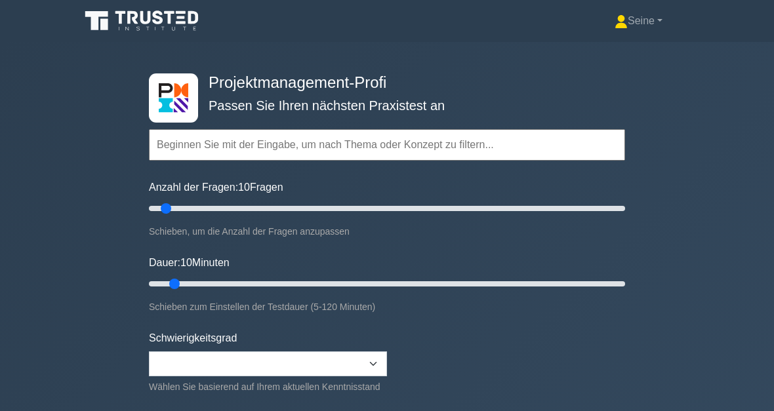
click at [233, 148] on input "text" at bounding box center [387, 144] width 476 height 31
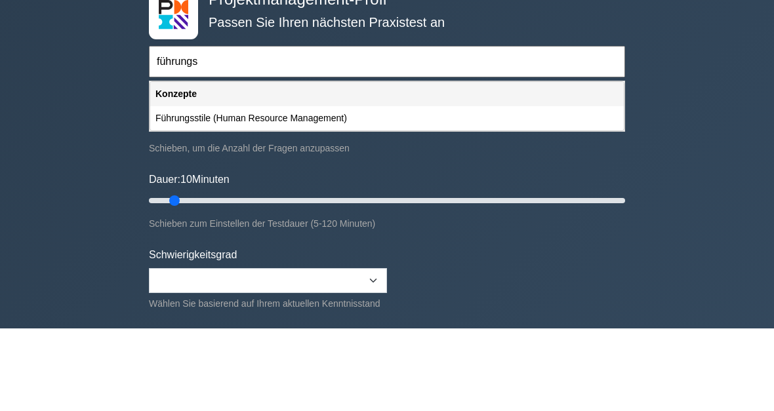
click at [260, 189] on div "Führungsstile (Human Resource Management)" at bounding box center [386, 201] width 473 height 24
type input "Führungsstile (Human Resource Management)"
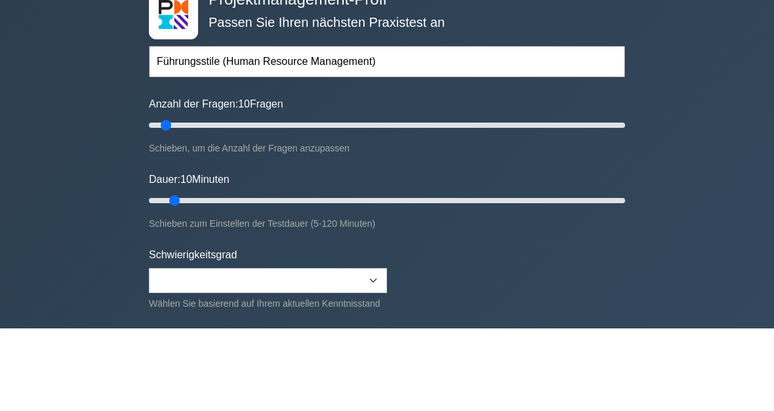
scroll to position [83, 0]
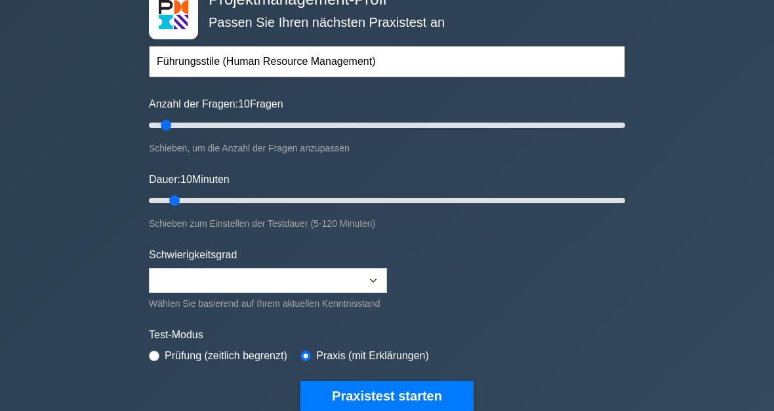
click at [430, 403] on button "Praxistest starten" at bounding box center [386, 397] width 173 height 30
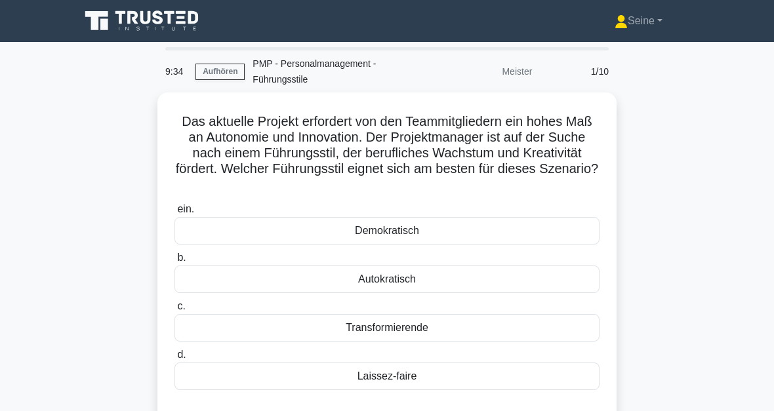
click at [433, 322] on div "Transformierende" at bounding box center [386, 328] width 425 height 28
click at [174, 311] on input "c. Transformierende" at bounding box center [174, 306] width 0 height 9
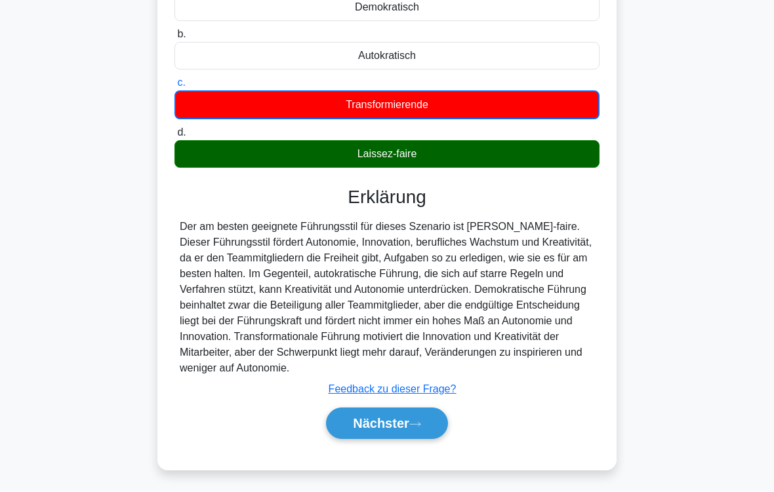
scroll to position [239, 0]
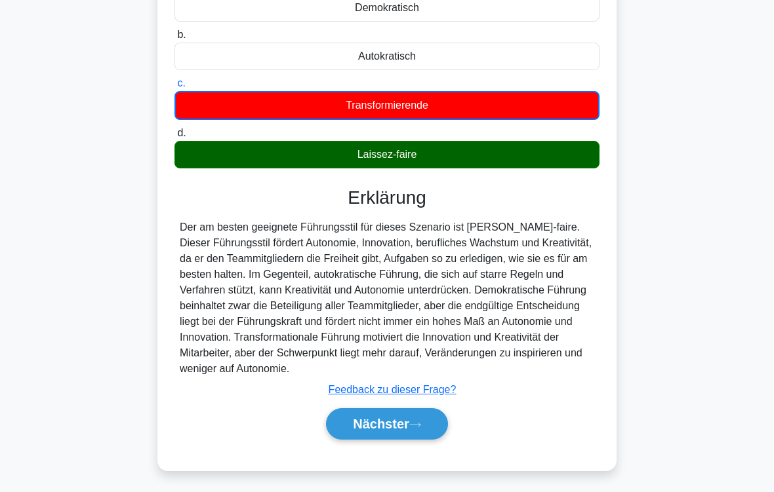
click at [425, 410] on button "Nächster" at bounding box center [387, 423] width 122 height 31
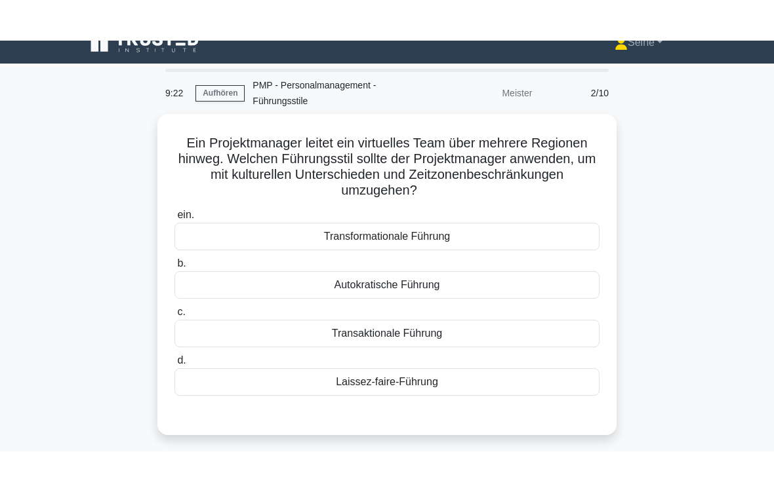
scroll to position [20, 0]
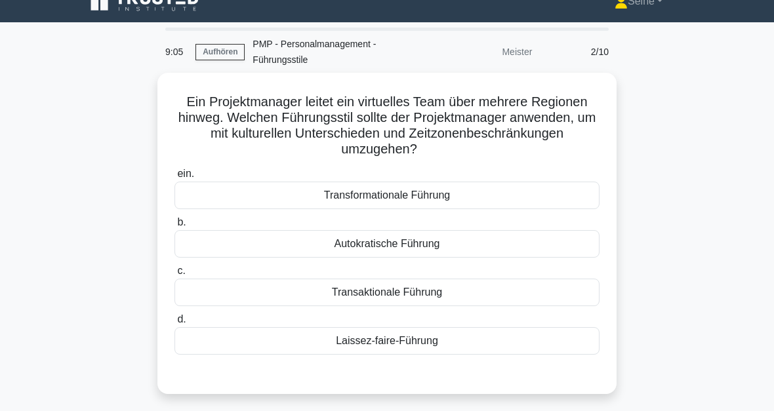
click at [504, 193] on div "Transformationale Führung" at bounding box center [386, 196] width 425 height 28
click at [174, 178] on input "ein. Transformationale Führung" at bounding box center [174, 174] width 0 height 9
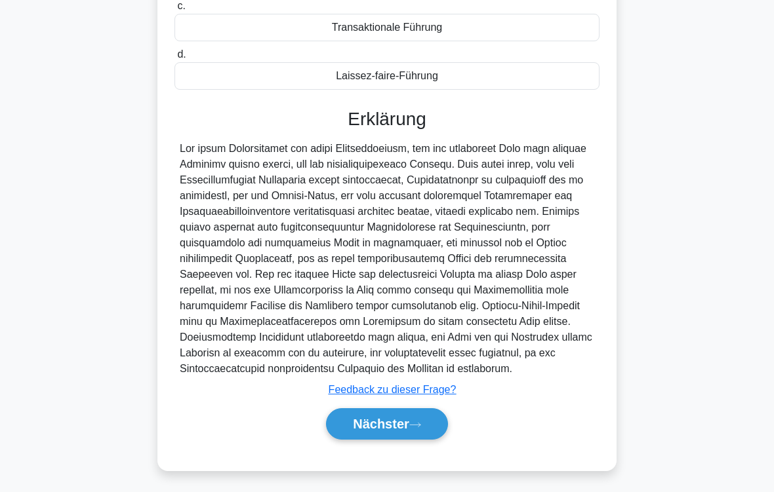
scroll to position [316, 0]
click at [432, 410] on button "Nächster" at bounding box center [387, 423] width 122 height 31
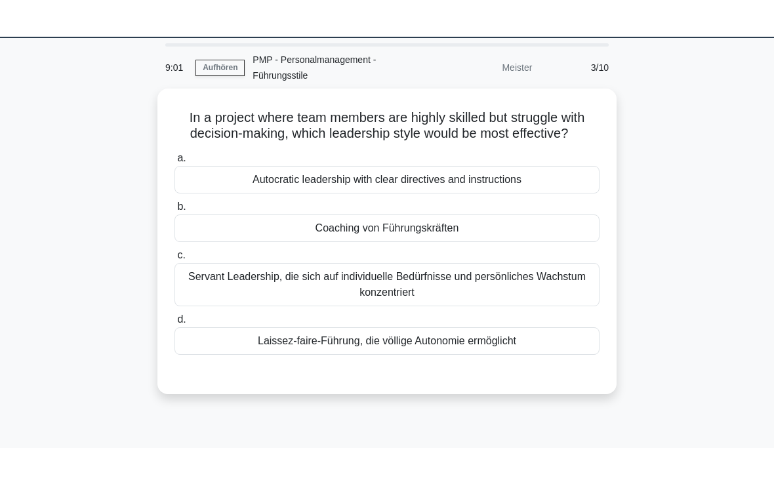
scroll to position [0, 0]
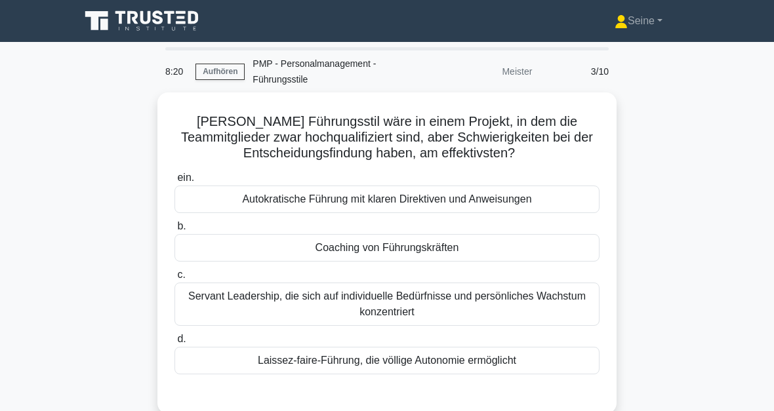
click at [567, 293] on div "Servant Leadership, die sich auf individuelle Bedürfnisse und persönliches Wach…" at bounding box center [386, 304] width 425 height 43
click at [174, 279] on input "c. Servant Leadership, die sich auf individuelle Bedürfnisse und persönliches W…" at bounding box center [174, 275] width 0 height 9
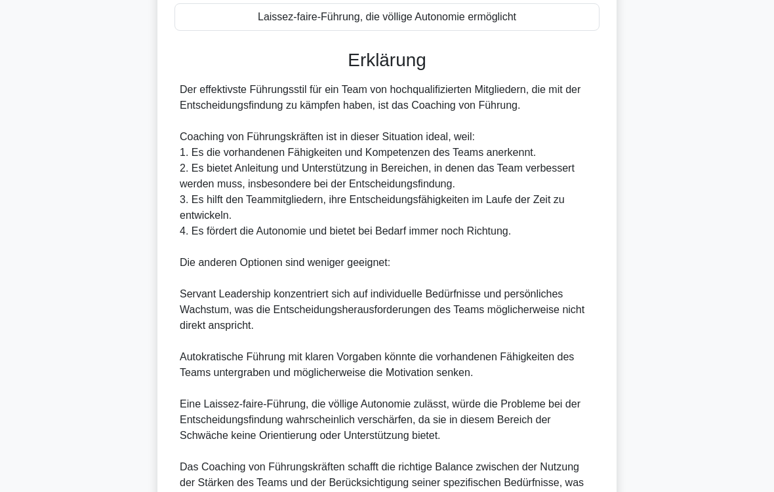
scroll to position [506, 0]
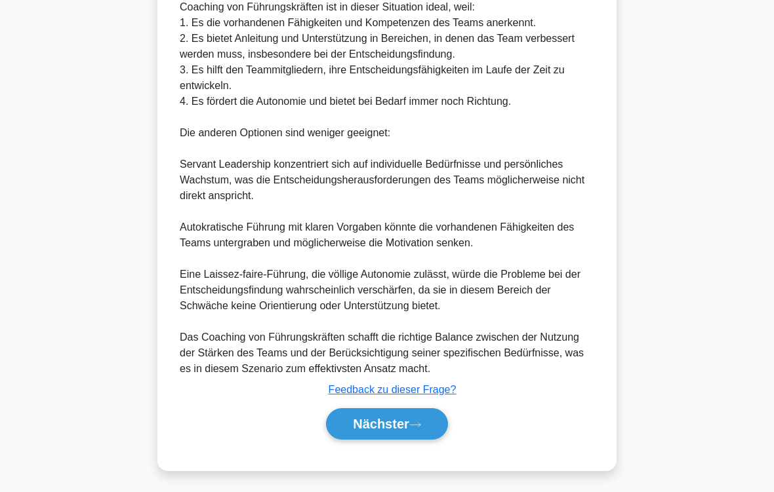
click at [424, 410] on button "Nächster" at bounding box center [387, 423] width 122 height 31
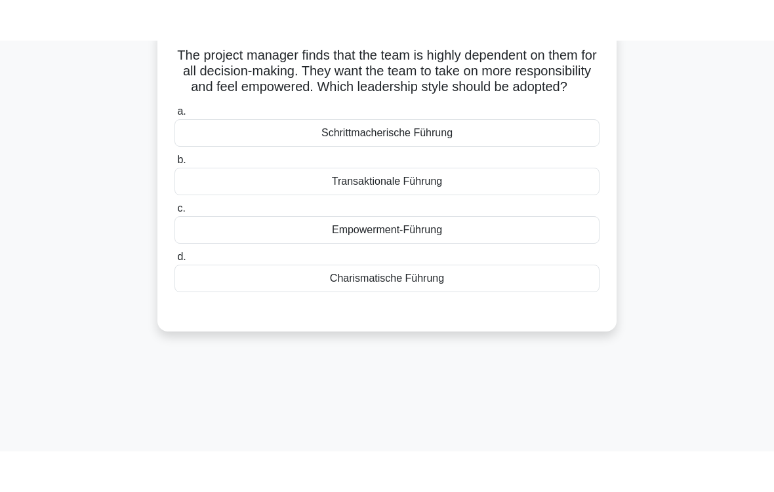
scroll to position [60, 0]
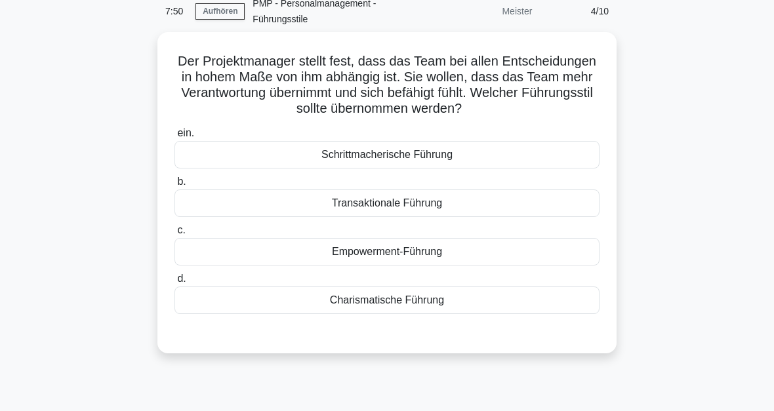
click at [515, 217] on div "Transaktionale Führung" at bounding box center [386, 203] width 425 height 28
click at [174, 186] on input "b. Transaktionale Führung" at bounding box center [174, 182] width 0 height 9
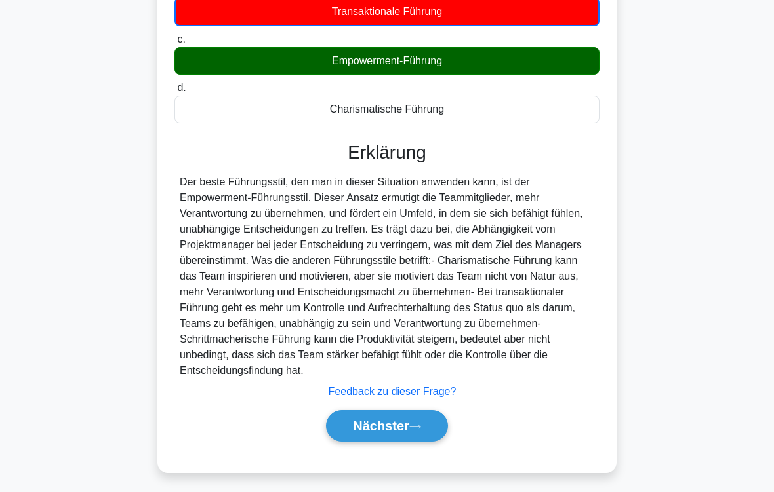
scroll to position [286, 0]
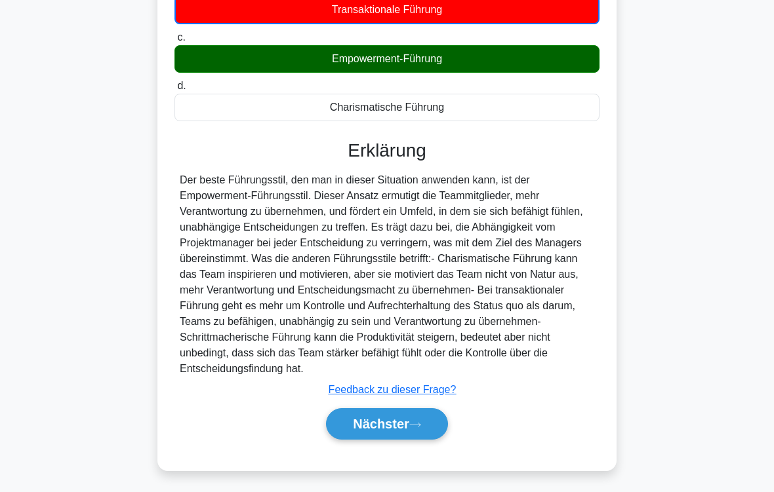
click at [429, 410] on button "Nächster" at bounding box center [387, 423] width 122 height 31
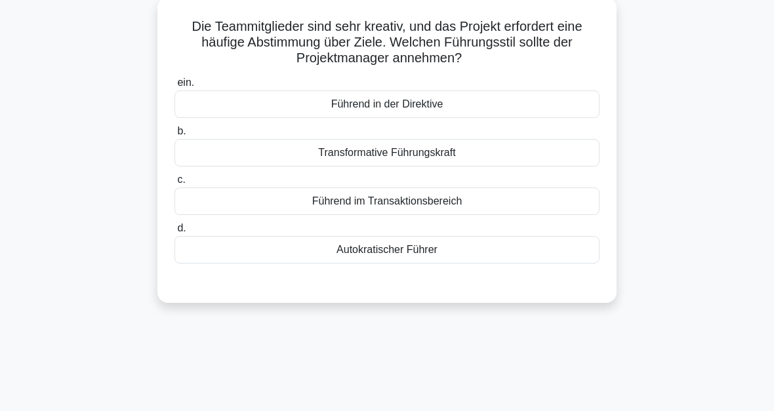
scroll to position [95, 0]
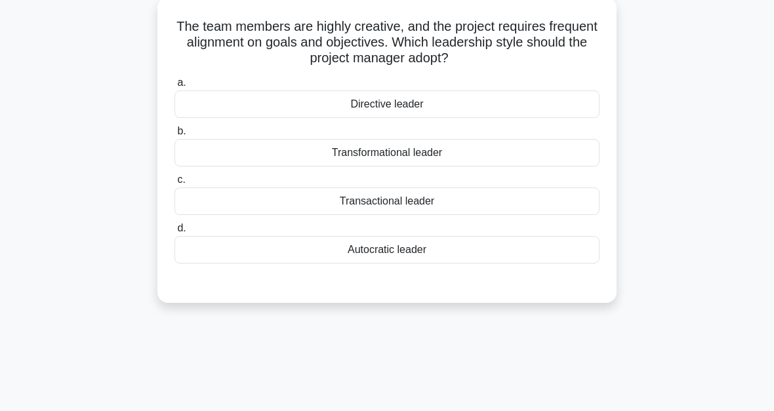
click at [549, 149] on div "Transformational leader" at bounding box center [386, 153] width 425 height 28
click at [174, 136] on input "b. Transformational leader" at bounding box center [174, 131] width 0 height 9
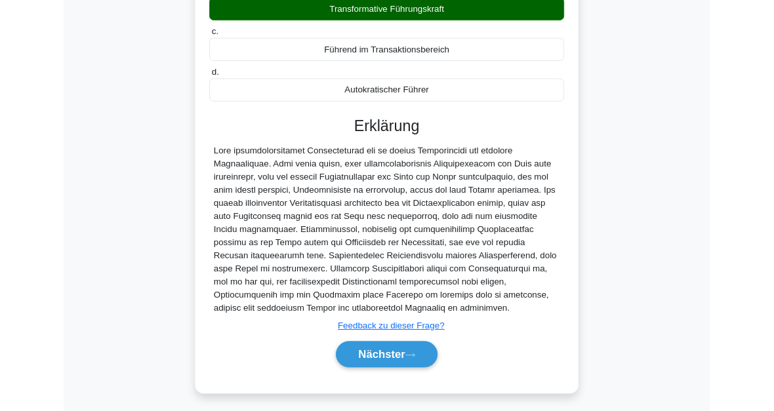
scroll to position [350, 0]
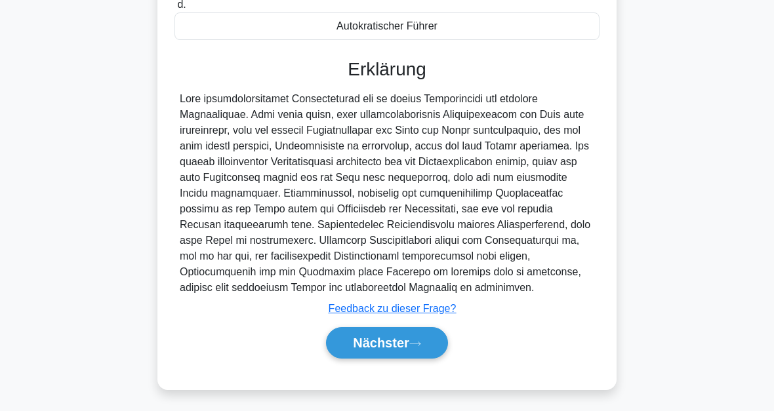
click at [416, 342] on icon at bounding box center [415, 343] width 12 height 7
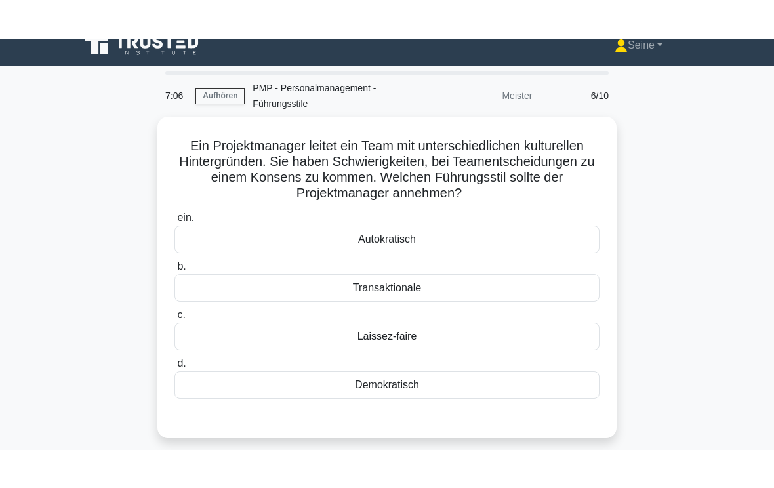
scroll to position [15, 0]
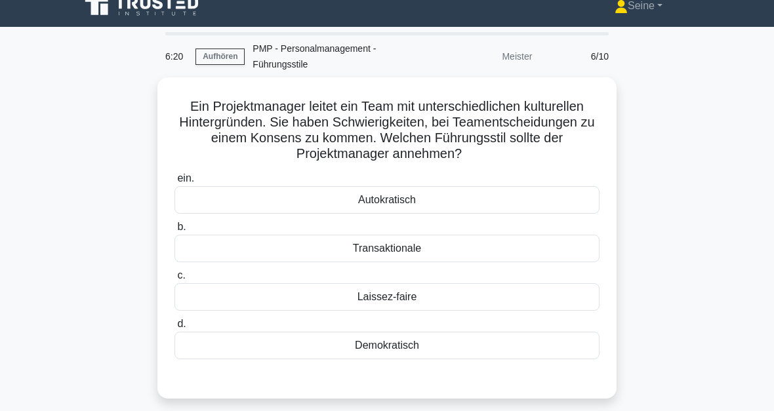
click at [462, 350] on div "Demokratisch" at bounding box center [386, 346] width 425 height 28
click at [174, 329] on input "d. Demokratisch" at bounding box center [174, 324] width 0 height 9
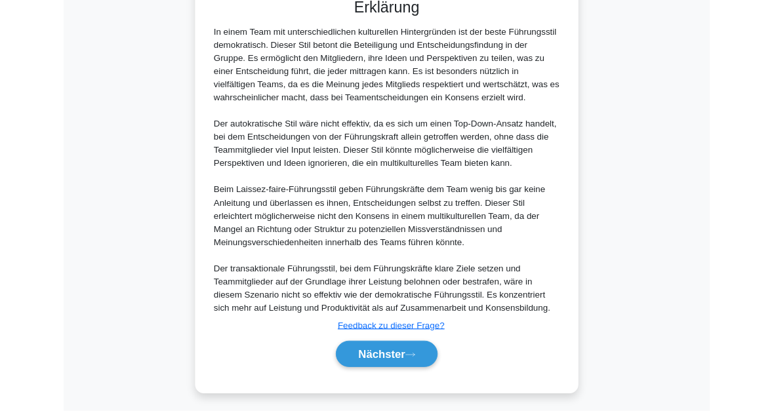
scroll to position [539, 0]
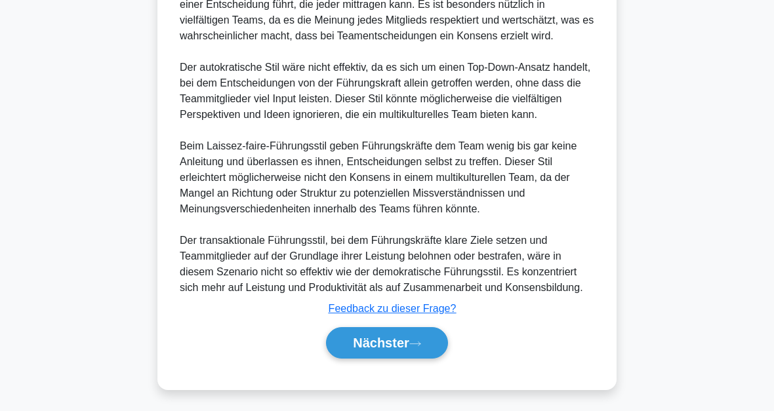
click at [424, 336] on button "Nächster" at bounding box center [387, 342] width 122 height 31
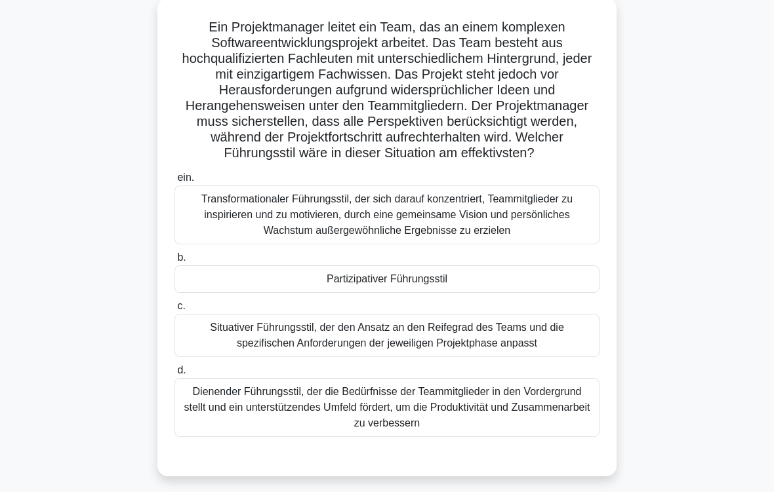
scroll to position [94, 0]
click at [558, 226] on div "Transformationaler Führungsstil, der sich darauf konzentriert, Teammitglieder z…" at bounding box center [386, 215] width 425 height 59
click at [174, 182] on input "ein. Transformationaler Führungsstil, der sich darauf konzentriert, Teammitglie…" at bounding box center [174, 178] width 0 height 9
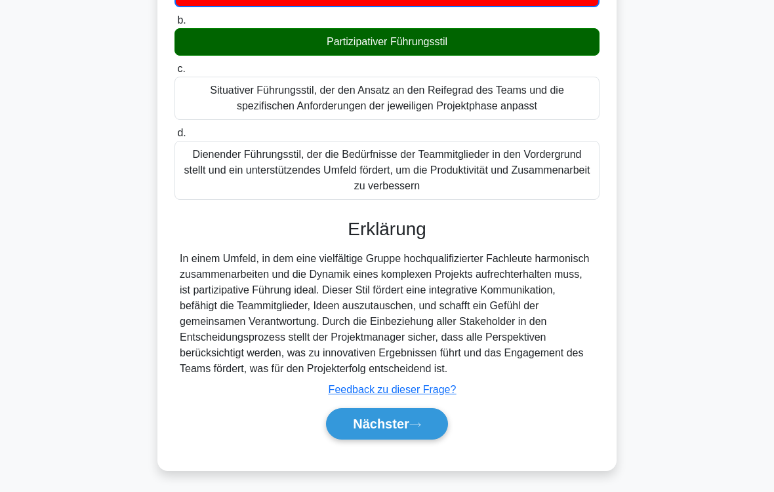
scroll to position [365, 0]
click at [431, 410] on button "Nächster" at bounding box center [387, 423] width 122 height 31
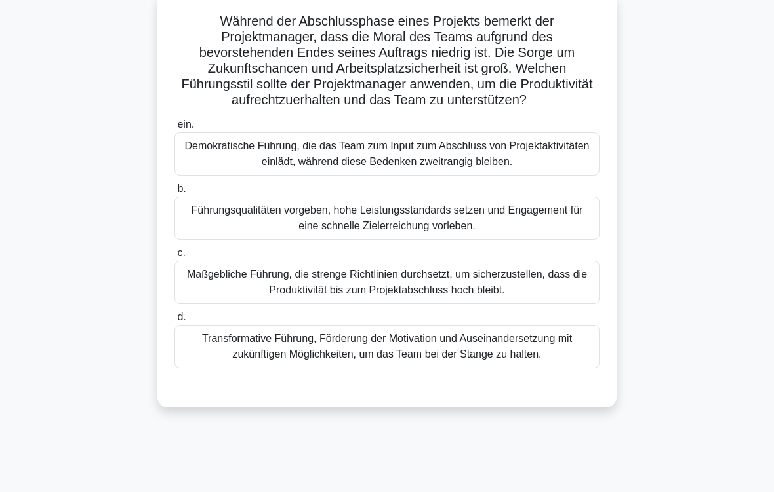
scroll to position [100, 0]
click at [559, 363] on div "Transformative Führung, Förderung der Motivation und Auseinandersetzung mit zuk…" at bounding box center [386, 346] width 425 height 43
click at [174, 322] on input "d. Transformative Führung, Förderung der Motivation und Auseinandersetzung mit …" at bounding box center [174, 317] width 0 height 9
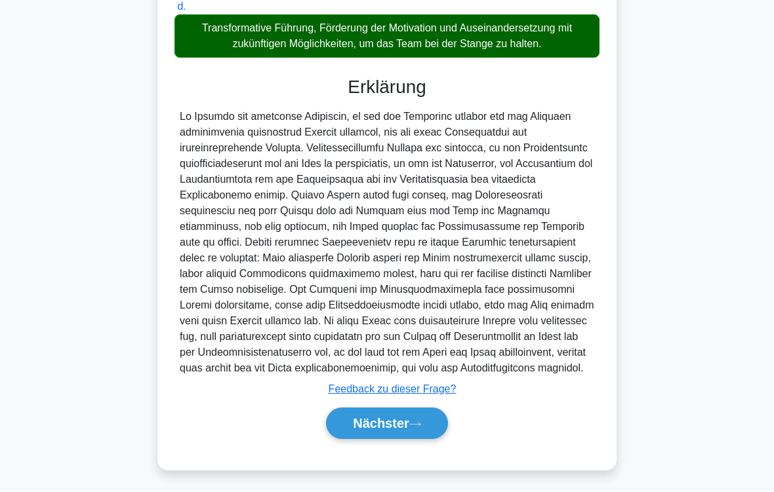
scroll to position [473, 0]
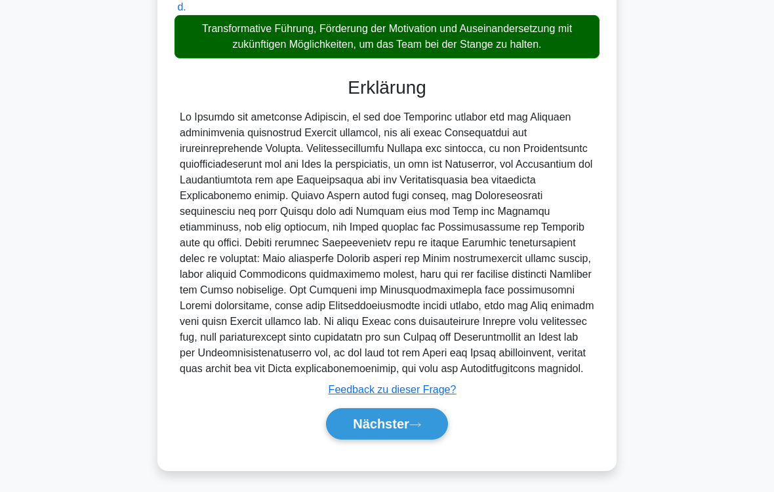
click at [428, 410] on button "Nächster" at bounding box center [387, 423] width 122 height 31
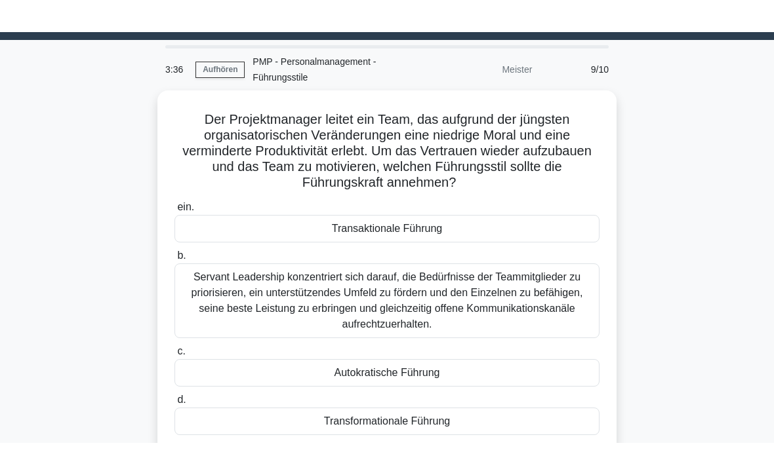
scroll to position [35, 0]
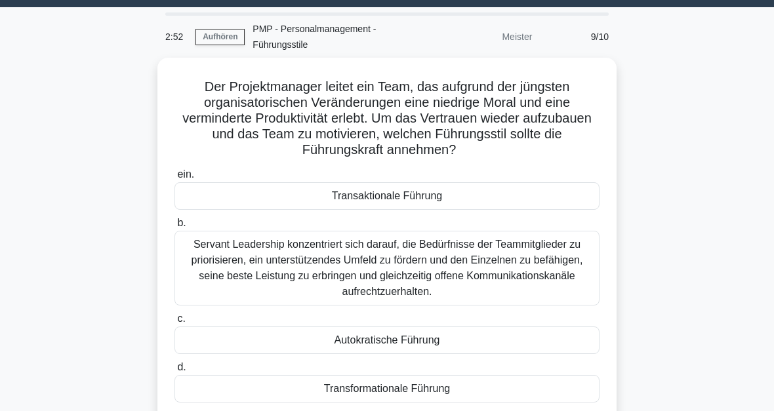
click at [536, 266] on div "Servant Leadership konzentriert sich darauf, die Bedürfnisse der Teammitglieder…" at bounding box center [386, 268] width 425 height 75
click at [174, 228] on input "b. Servant Leadership konzentriert sich darauf, die Bedürfnisse der Teammitglie…" at bounding box center [174, 223] width 0 height 9
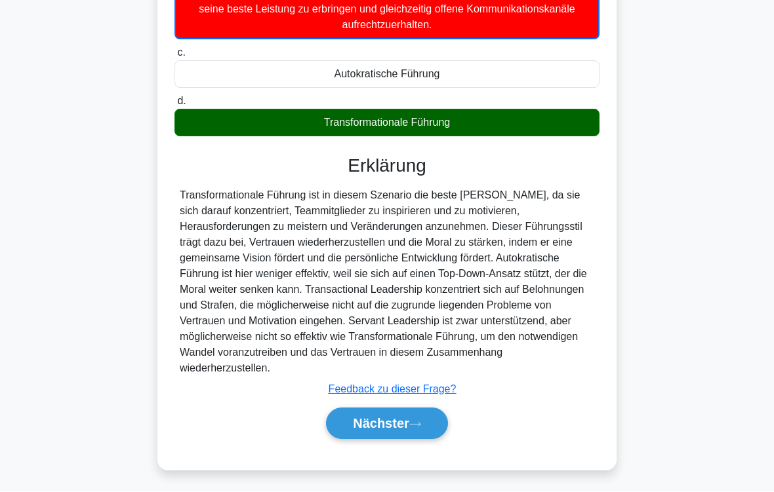
scroll to position [317, 0]
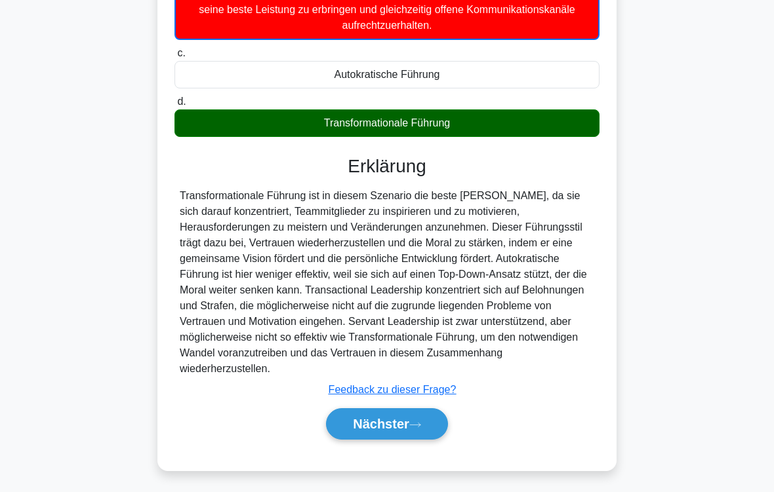
click at [424, 410] on button "Nächster" at bounding box center [387, 423] width 122 height 31
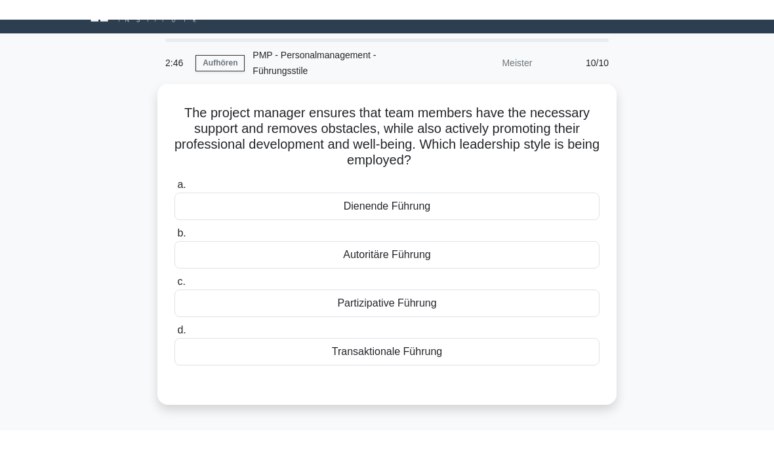
scroll to position [22, 0]
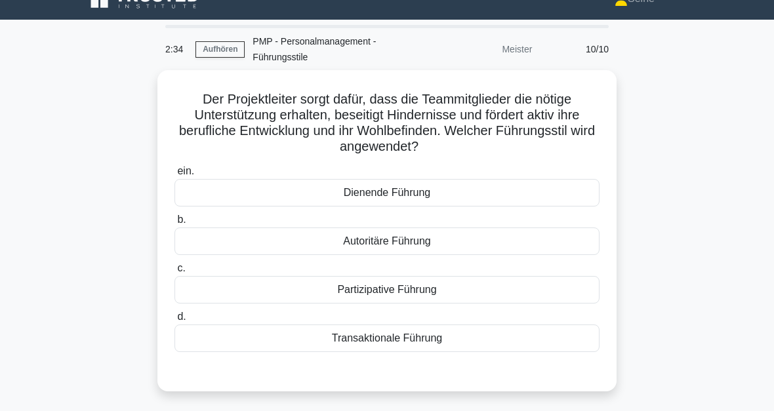
click at [436, 190] on div "Dienende Führung" at bounding box center [386, 193] width 425 height 28
click at [174, 176] on input "ein. Dienende Führung" at bounding box center [174, 171] width 0 height 9
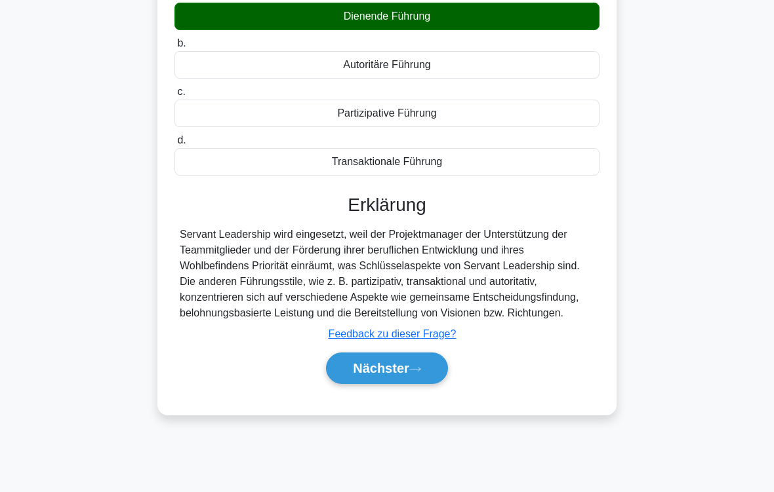
scroll to position [216, 0]
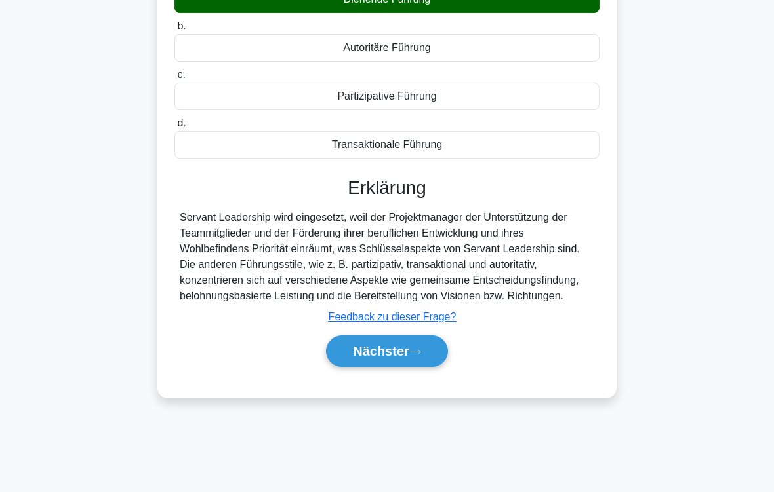
click at [403, 359] on font "Nächster" at bounding box center [381, 351] width 56 height 14
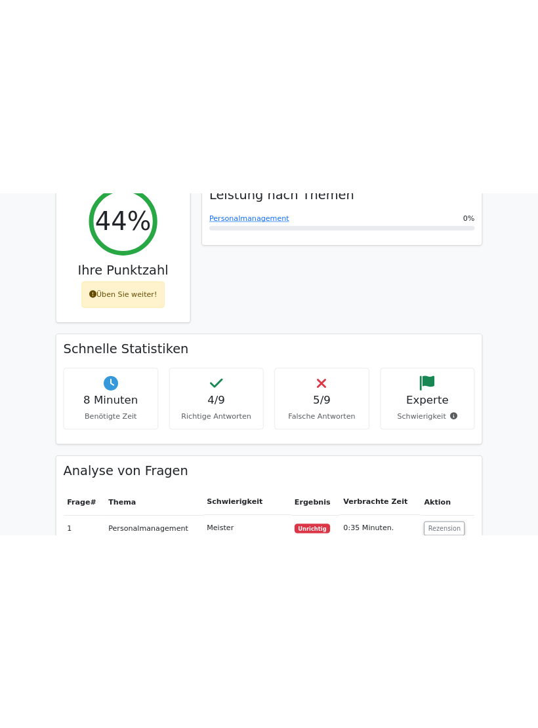
scroll to position [209, 0]
